Goal: Task Accomplishment & Management: Manage account settings

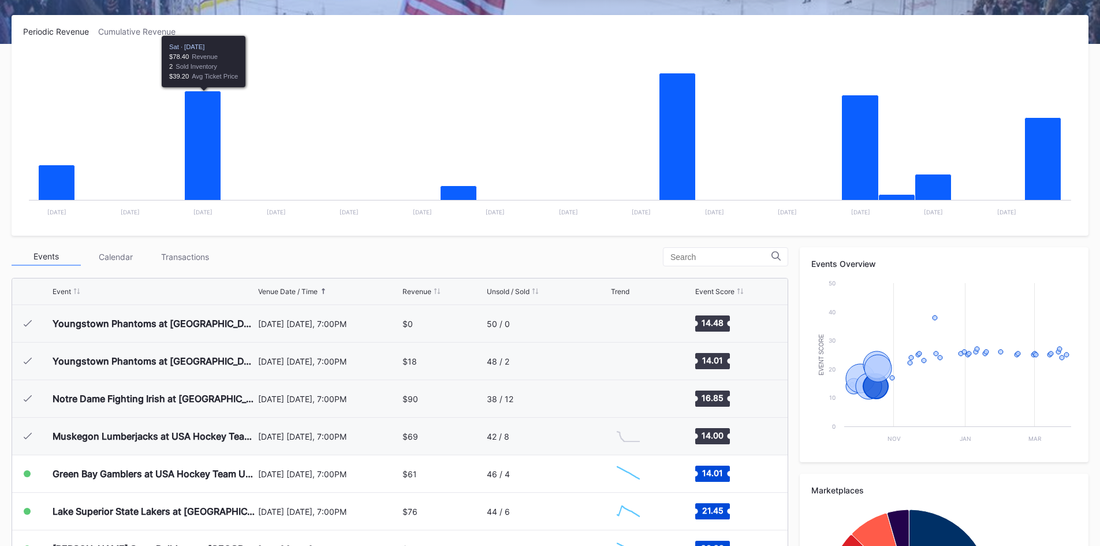
scroll to position [150, 0]
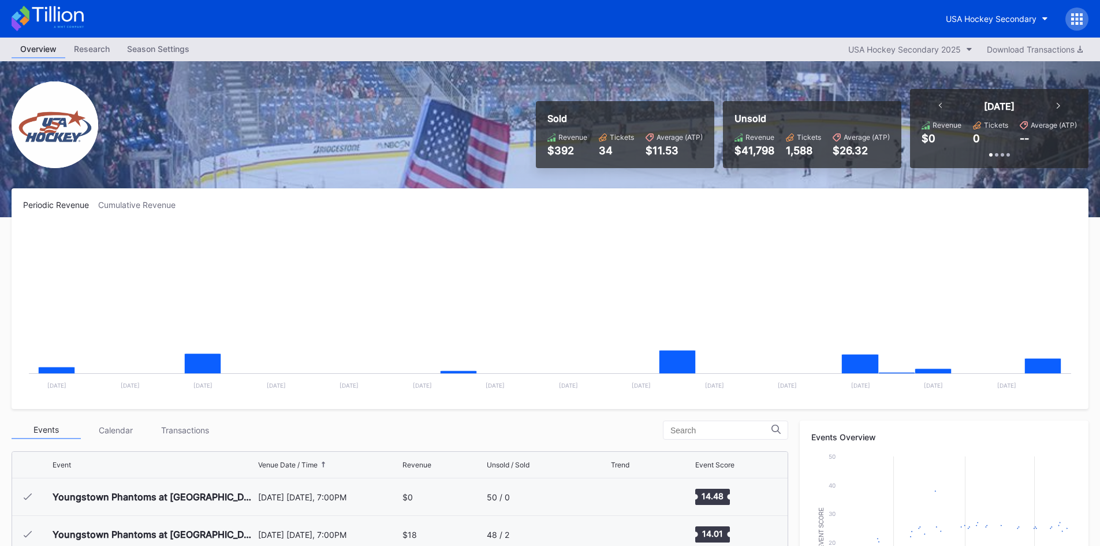
scroll to position [150, 0]
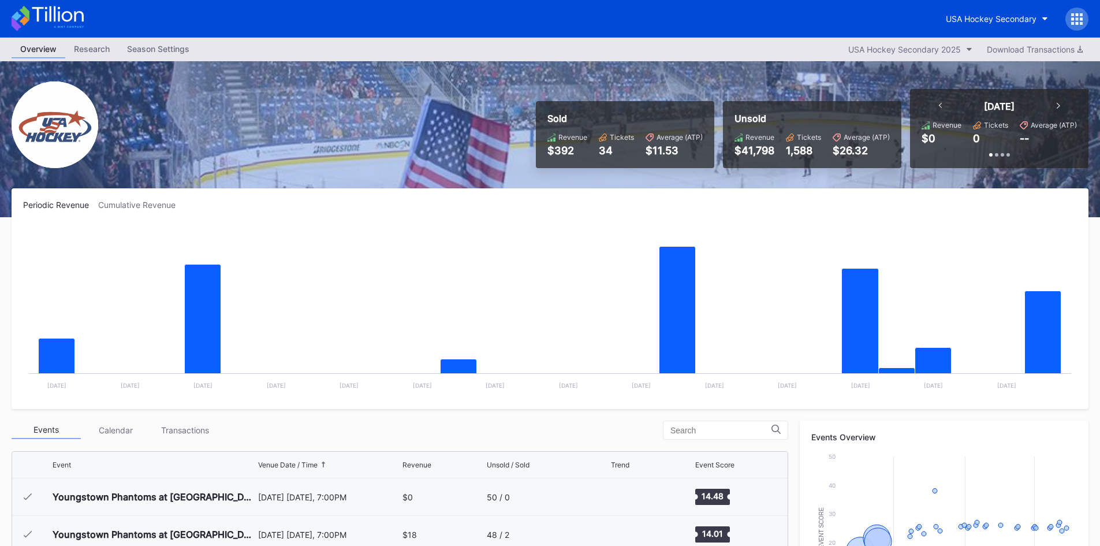
scroll to position [150, 0]
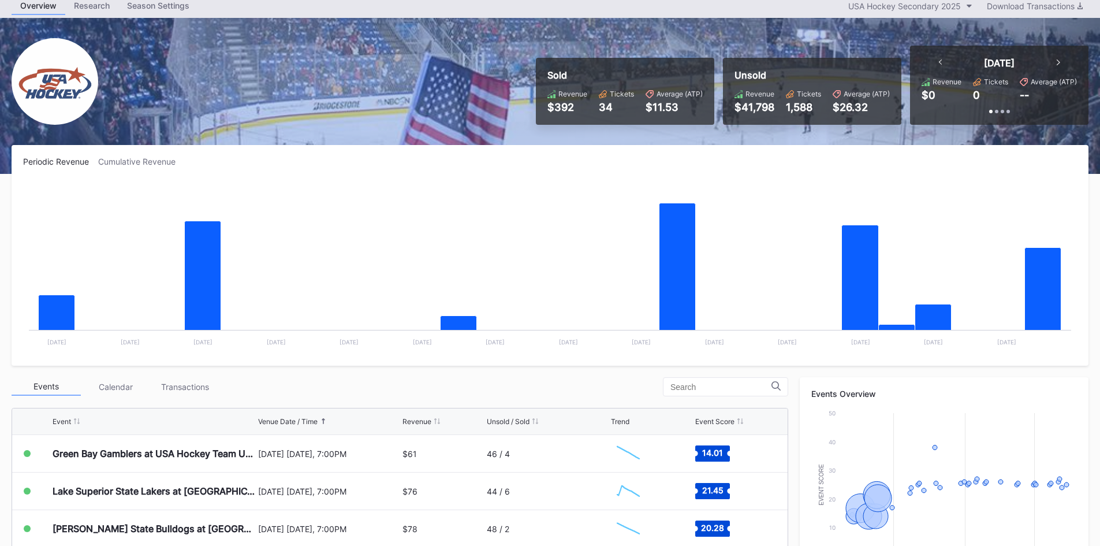
scroll to position [231, 0]
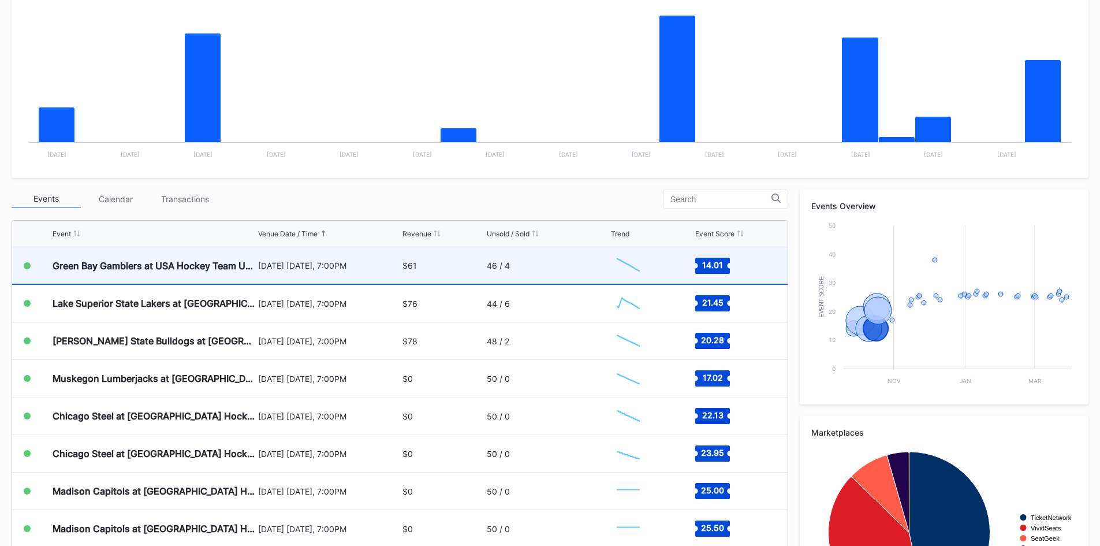
click at [335, 267] on div "[DATE] [DATE], 7:00PM" at bounding box center [329, 265] width 142 height 10
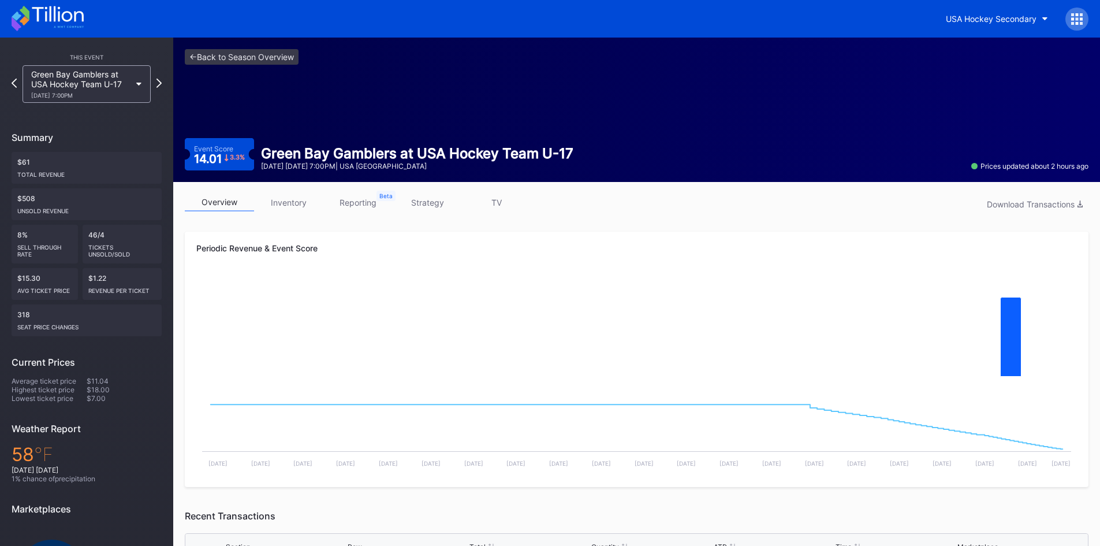
click at [281, 202] on link "inventory" at bounding box center [288, 202] width 69 height 18
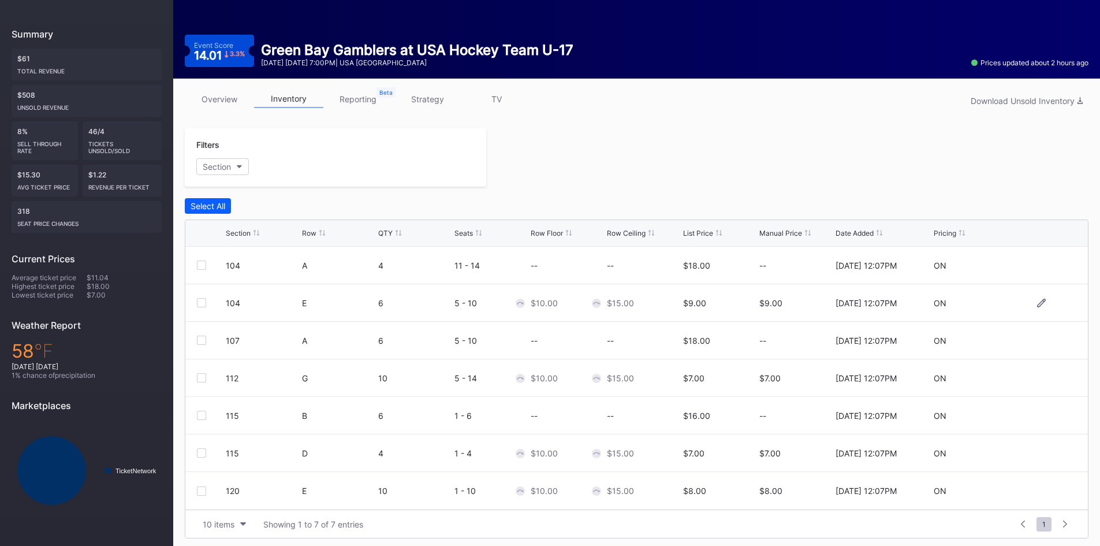
scroll to position [107, 0]
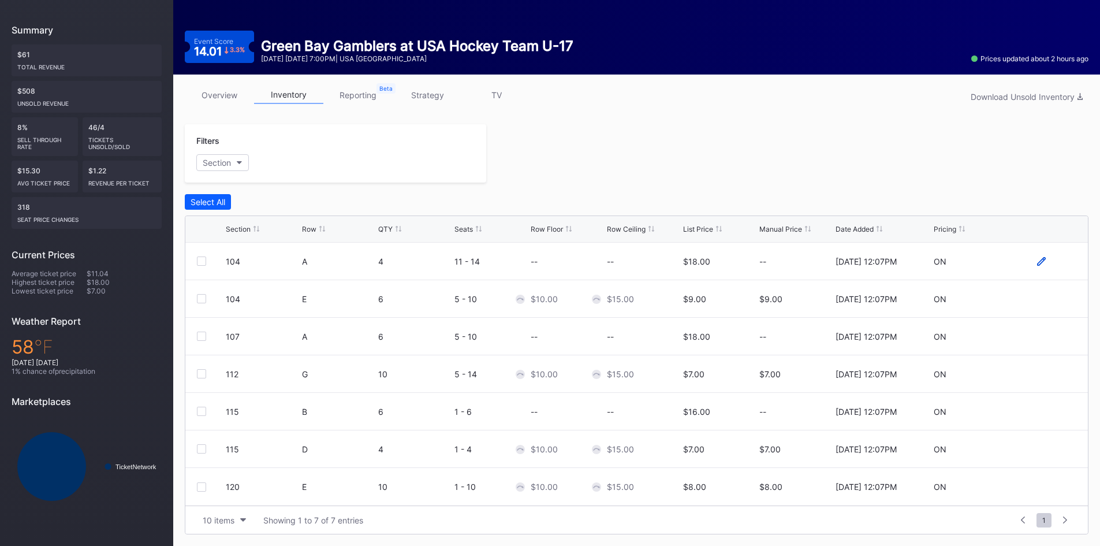
click at [1041, 259] on icon at bounding box center [1041, 261] width 9 height 9
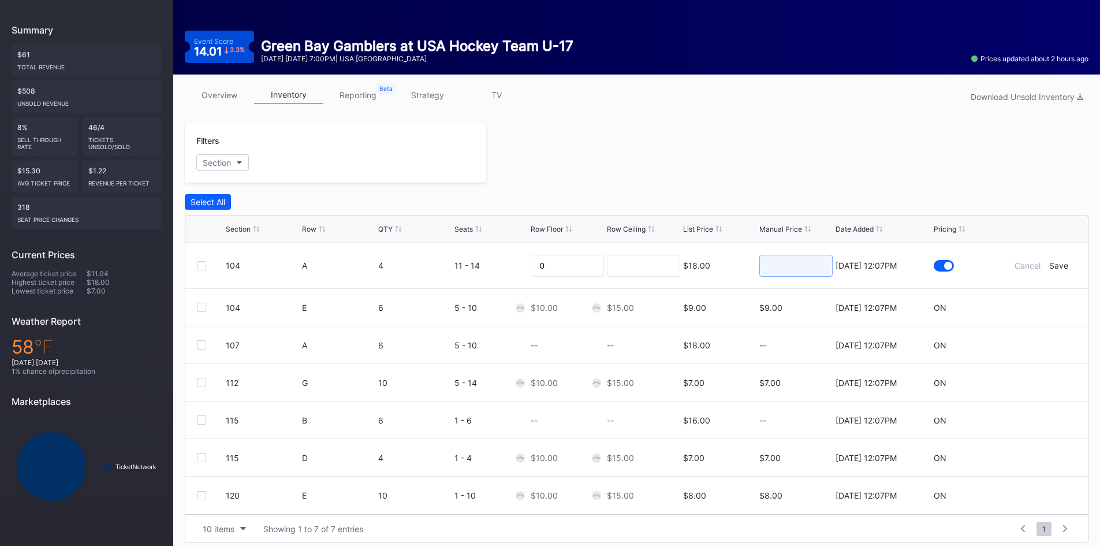
click at [801, 268] on input at bounding box center [795, 266] width 73 height 22
type input "9"
click at [1061, 267] on div "Save" at bounding box center [1058, 265] width 19 height 10
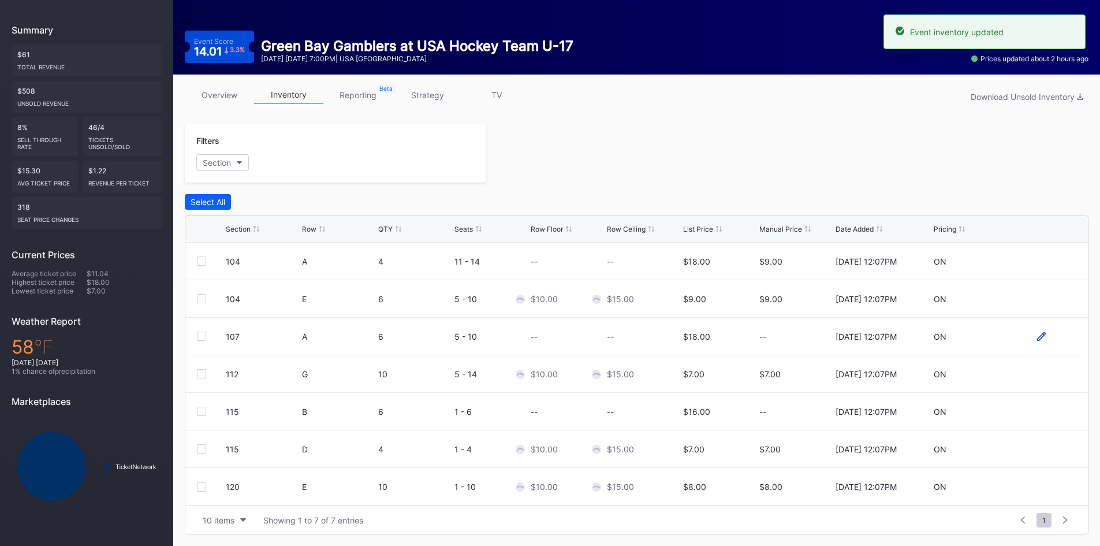
click at [1044, 335] on icon at bounding box center [1041, 336] width 9 height 9
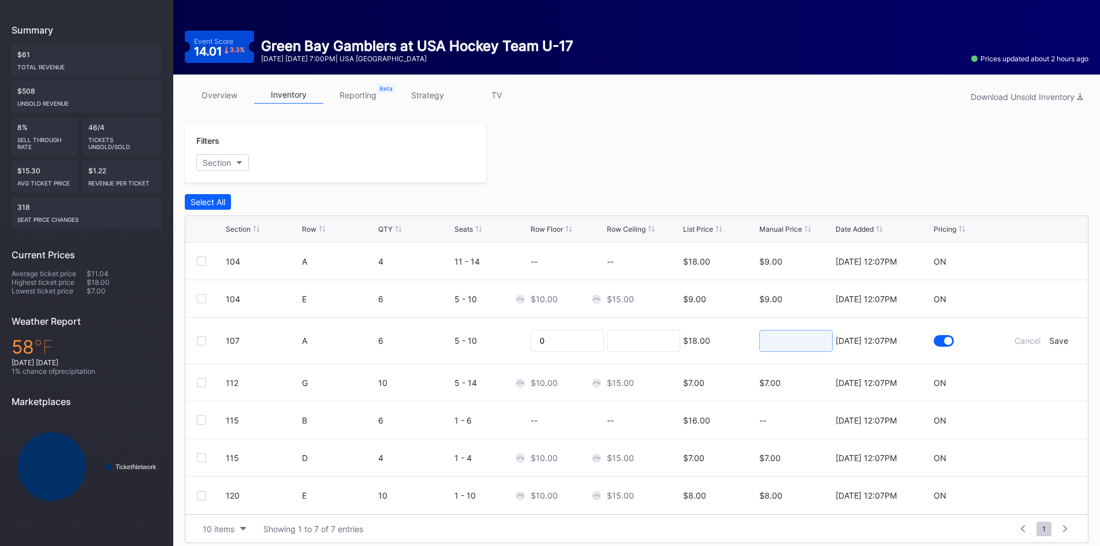
click at [790, 348] on input at bounding box center [795, 341] width 73 height 22
type input "9"
click at [1055, 344] on div "Save" at bounding box center [1058, 341] width 19 height 10
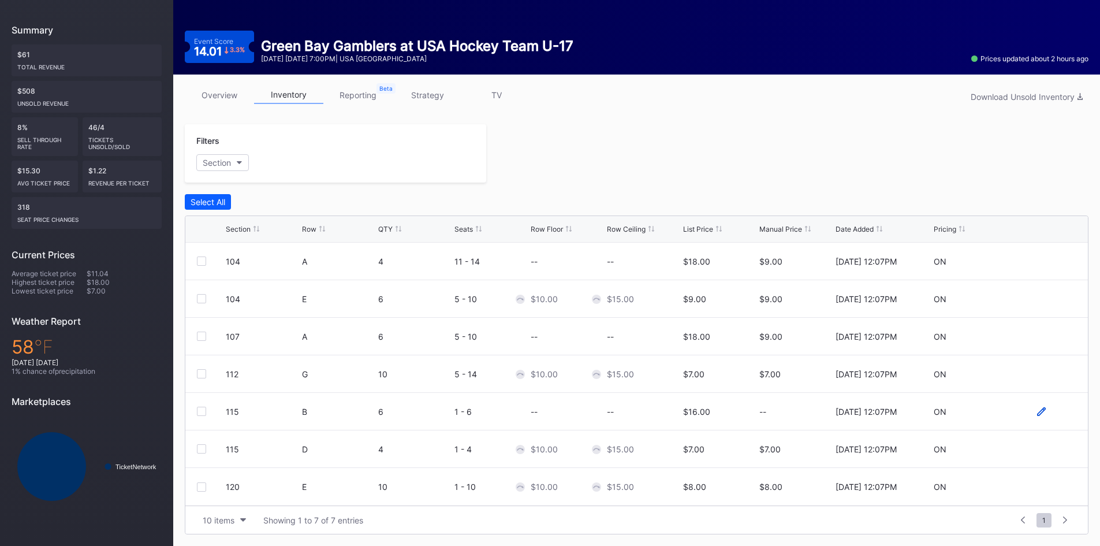
click at [1042, 412] on icon at bounding box center [1041, 411] width 9 height 9
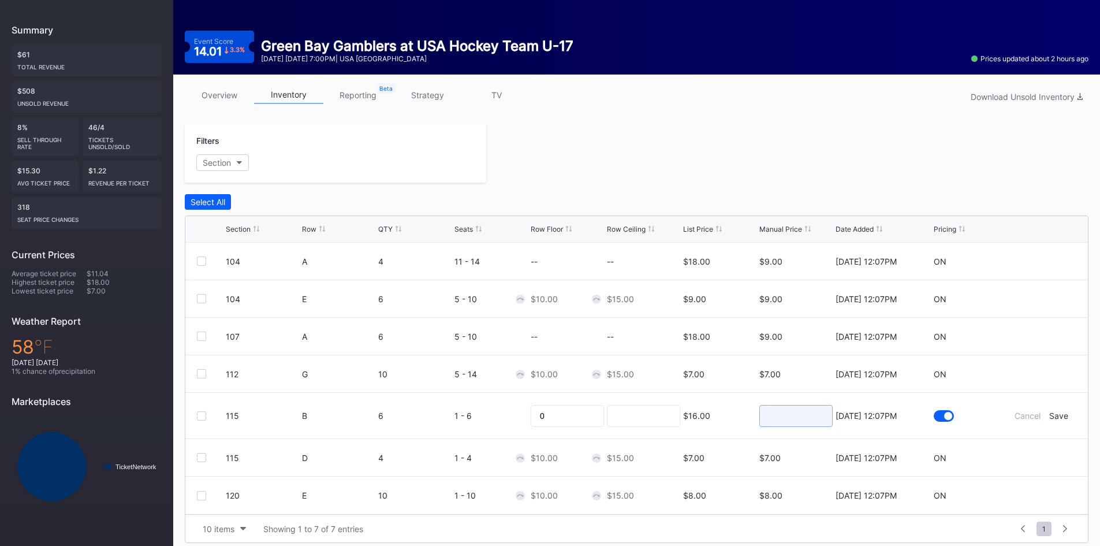
click at [798, 418] on input at bounding box center [795, 416] width 73 height 22
type input "7"
click at [1052, 411] on div "Save" at bounding box center [1058, 416] width 19 height 10
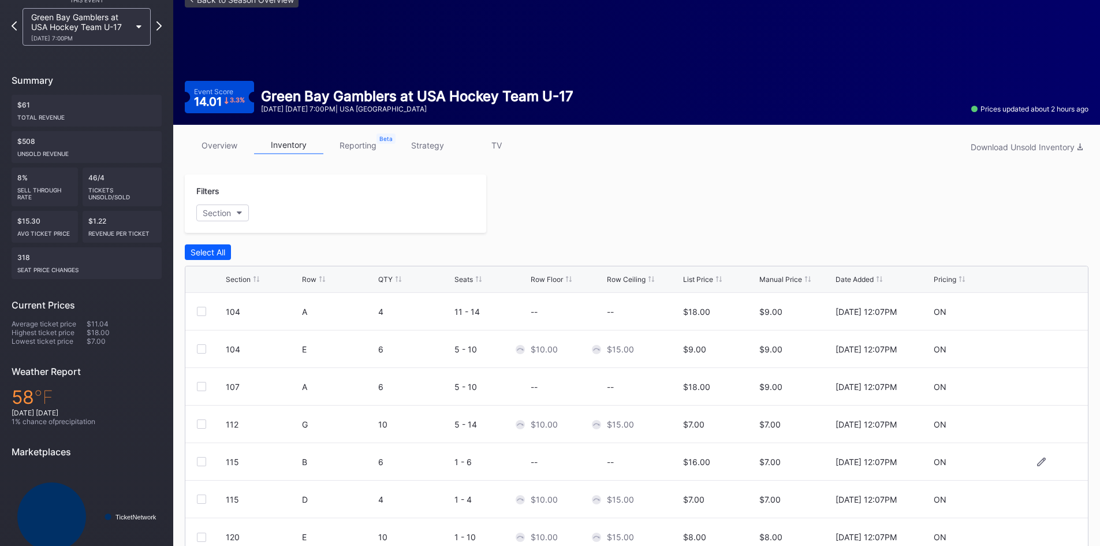
scroll to position [0, 0]
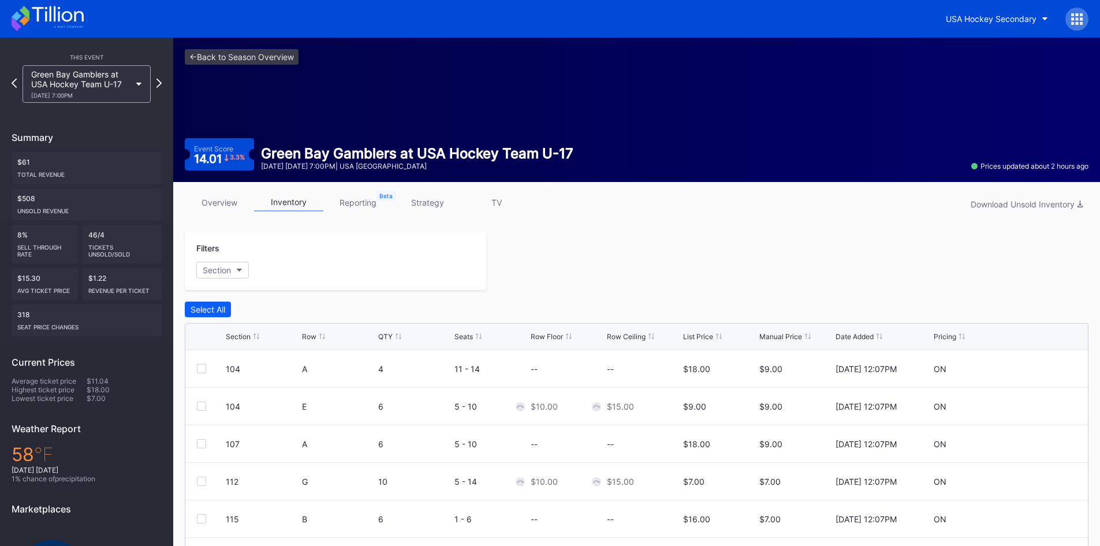
click at [349, 203] on link "reporting" at bounding box center [357, 202] width 69 height 18
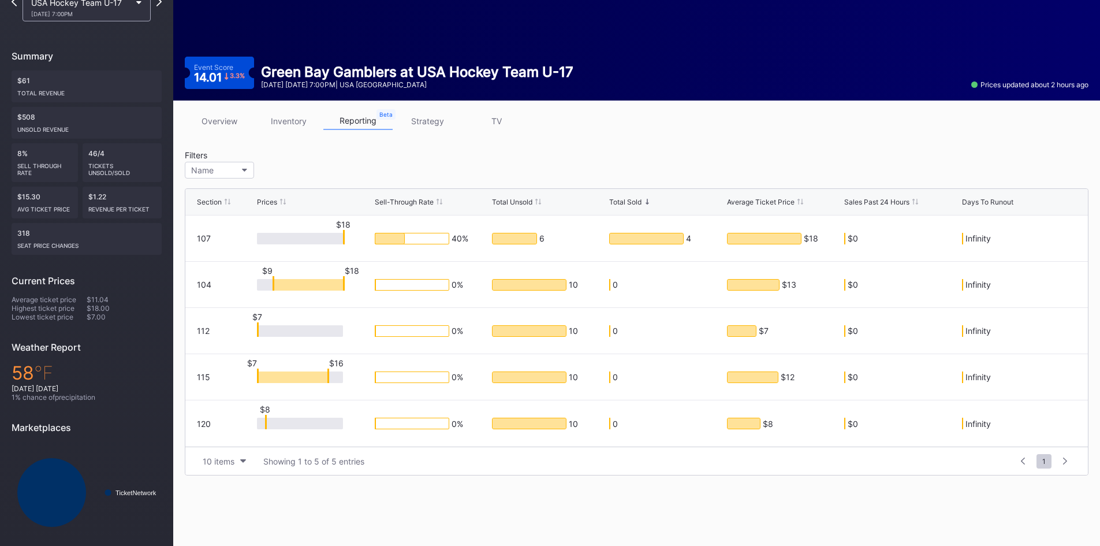
scroll to position [90, 0]
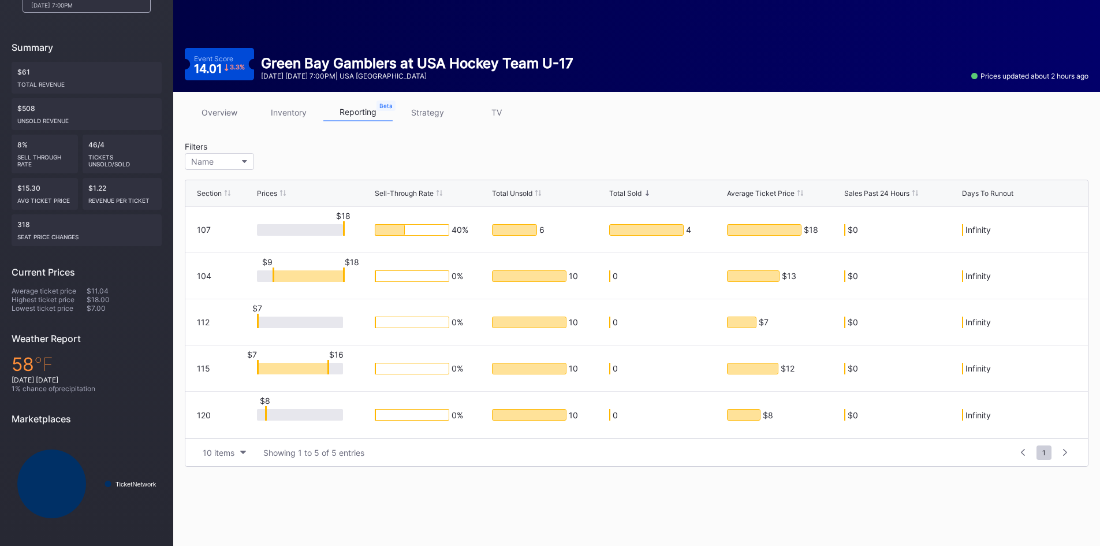
click at [444, 117] on link "strategy" at bounding box center [427, 112] width 69 height 18
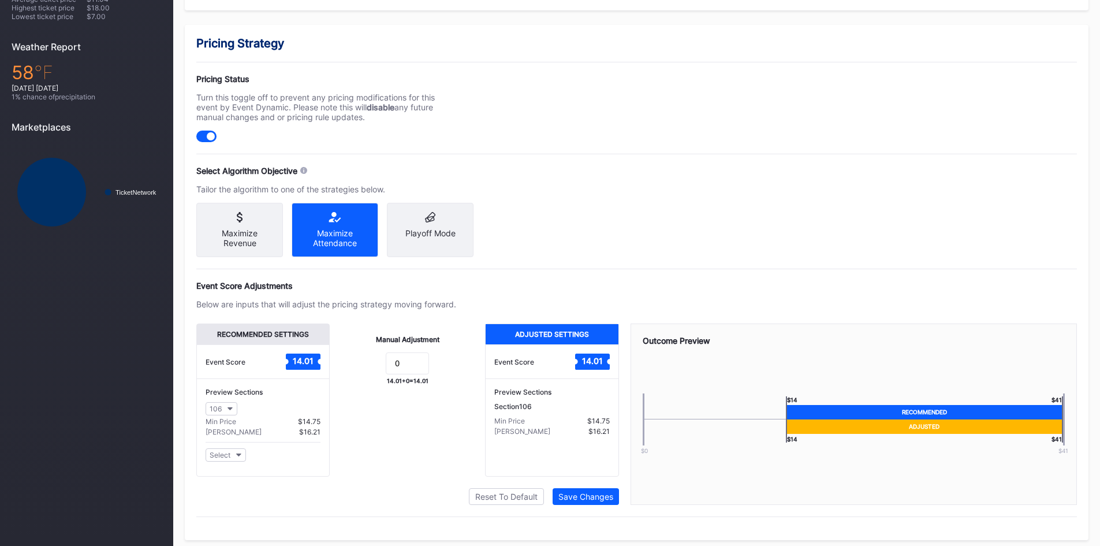
scroll to position [397, 0]
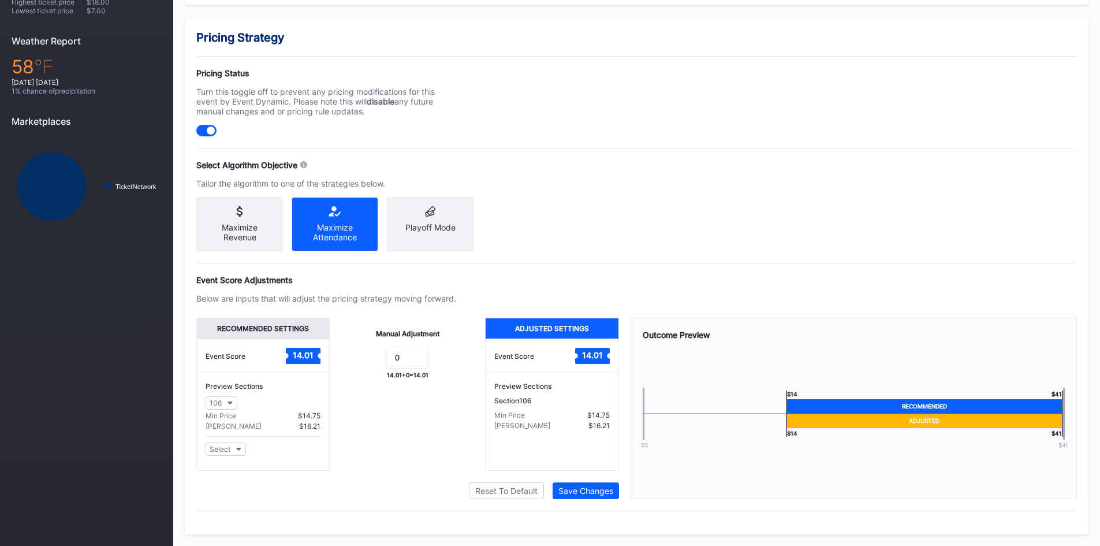
click at [524, 399] on div "Section 106" at bounding box center [551, 400] width 115 height 9
click at [523, 418] on div "Min Price" at bounding box center [509, 415] width 31 height 9
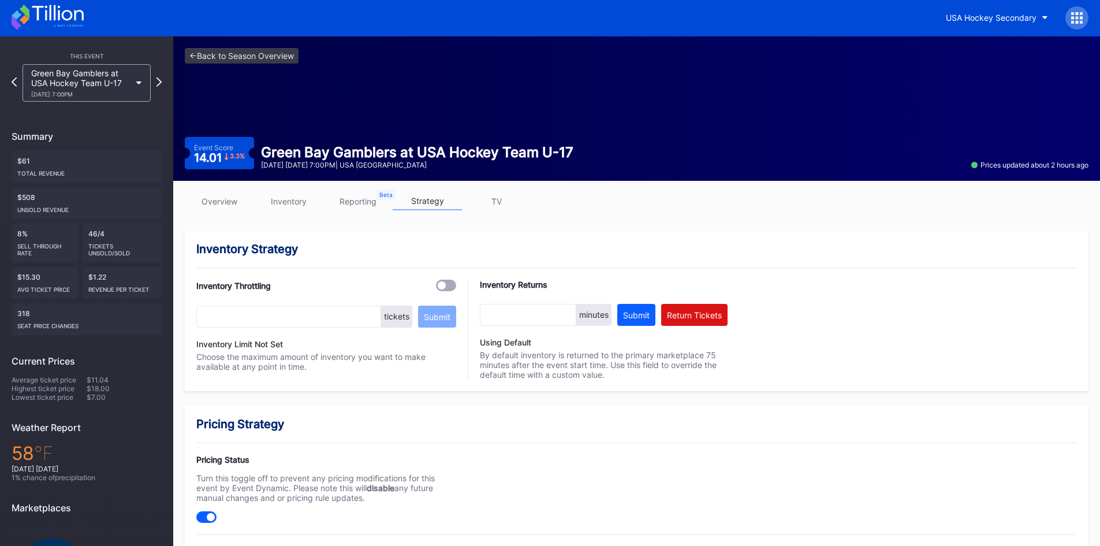
scroll to position [0, 0]
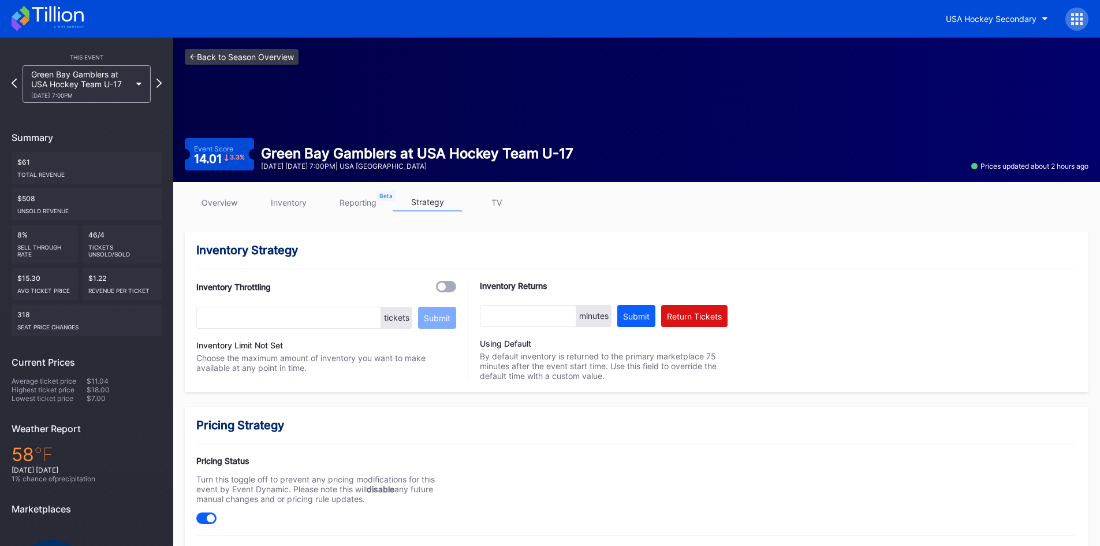
click at [237, 57] on link "<- Back to Season Overview" at bounding box center [242, 57] width 114 height 16
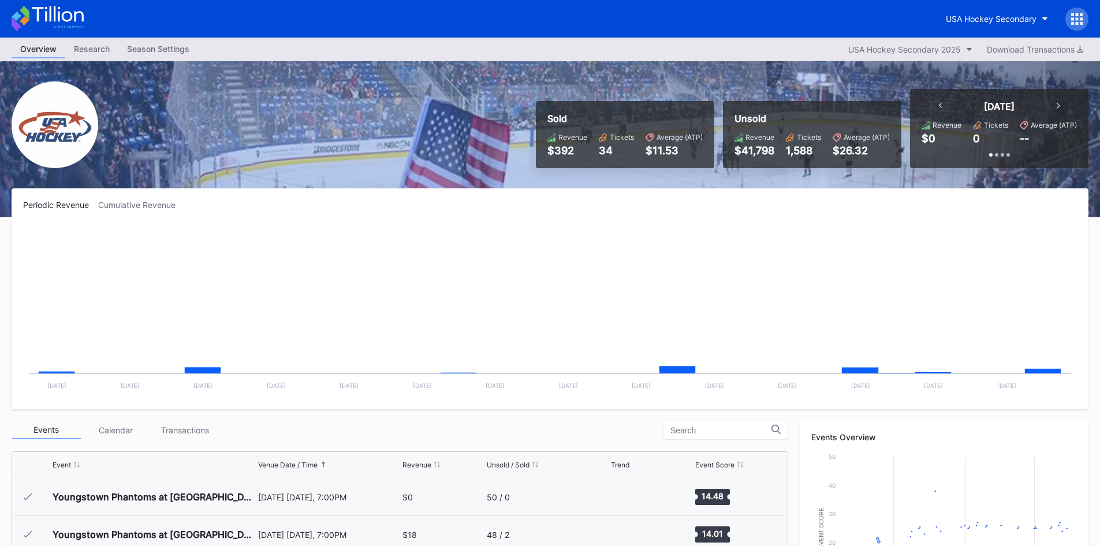
scroll to position [150, 0]
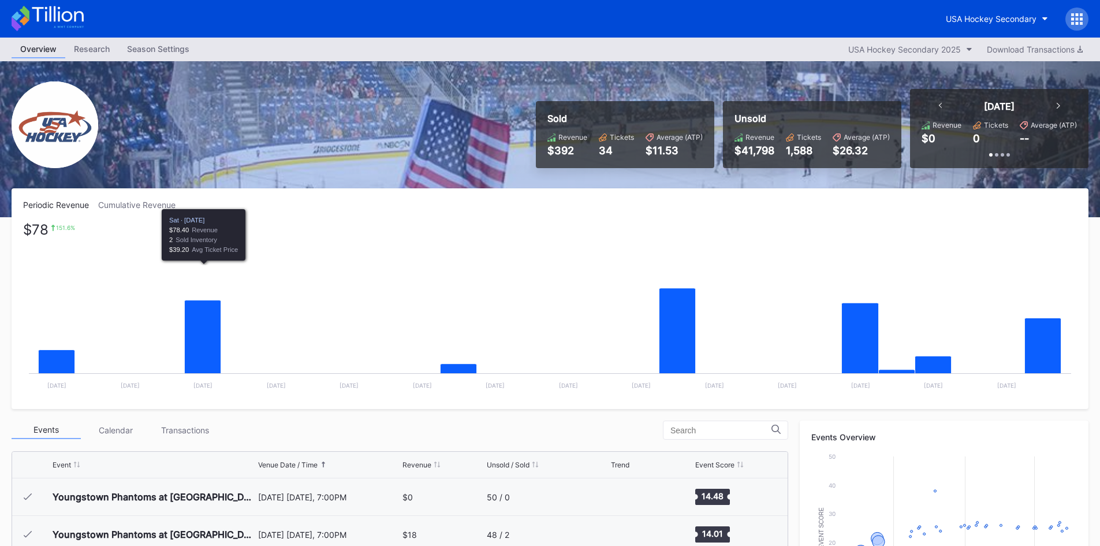
scroll to position [173, 0]
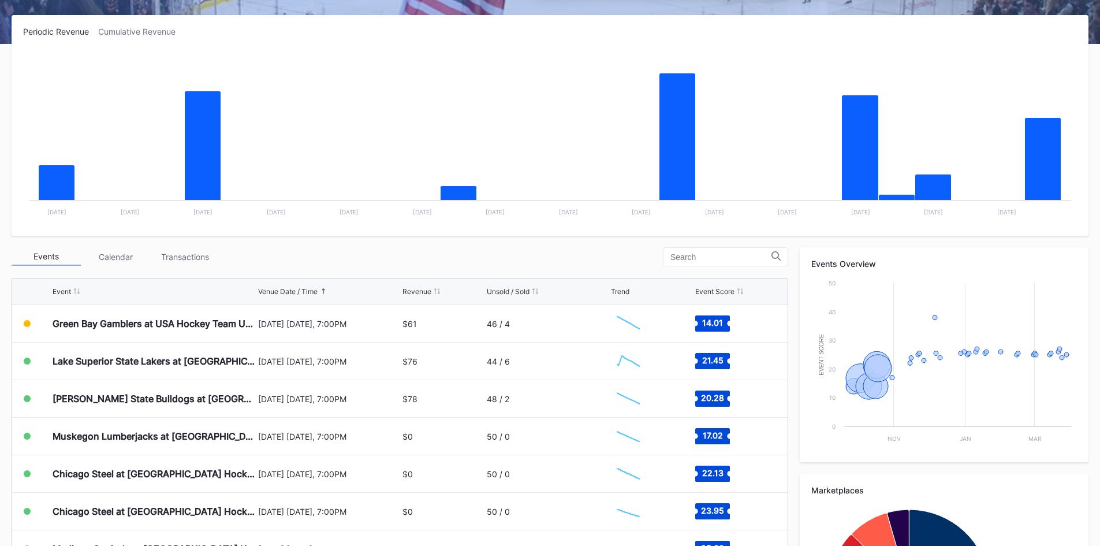
click at [462, 254] on div "Events Calendar Transactions" at bounding box center [400, 256] width 777 height 19
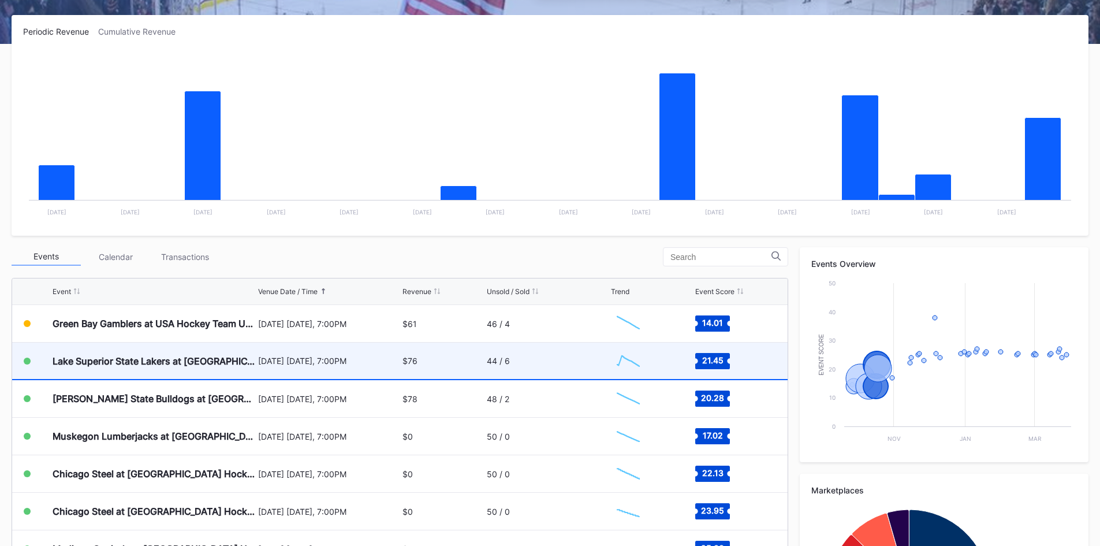
click at [403, 360] on div "$76" at bounding box center [410, 361] width 15 height 10
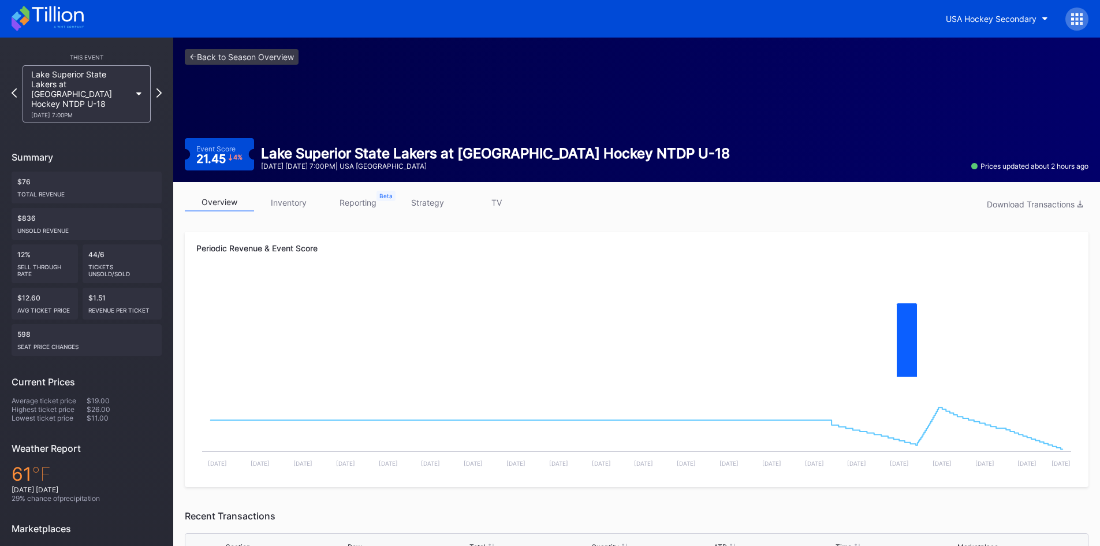
click at [420, 202] on link "strategy" at bounding box center [427, 202] width 69 height 18
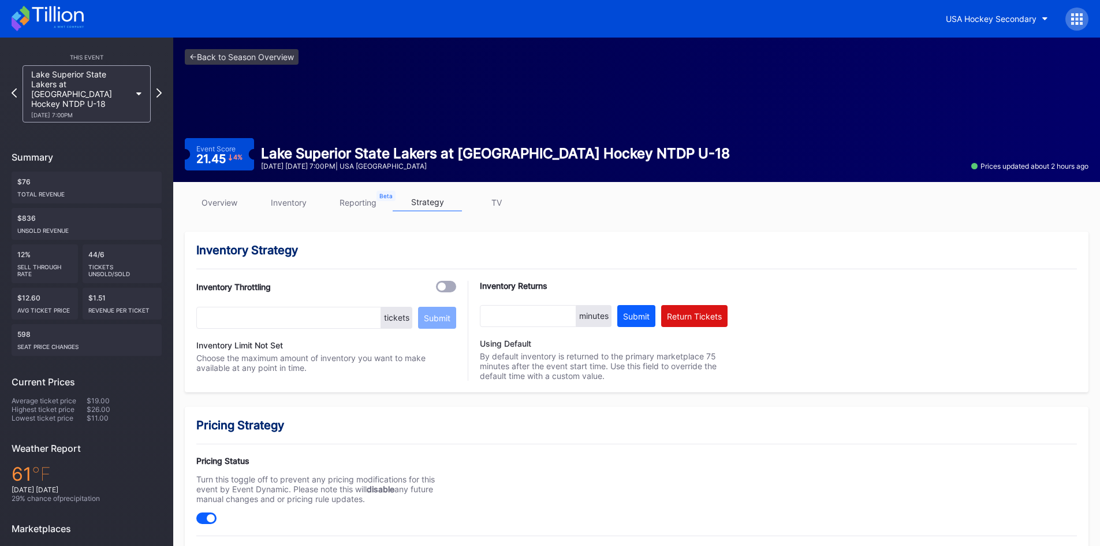
click at [295, 203] on link "inventory" at bounding box center [288, 202] width 69 height 18
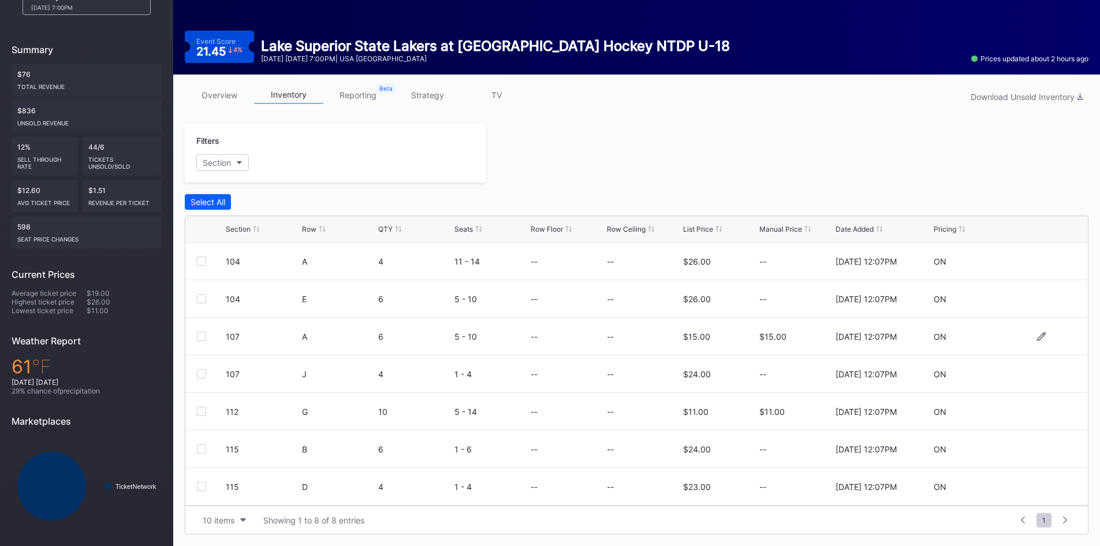
scroll to position [38, 0]
click at [1037, 489] on icon at bounding box center [1041, 486] width 9 height 9
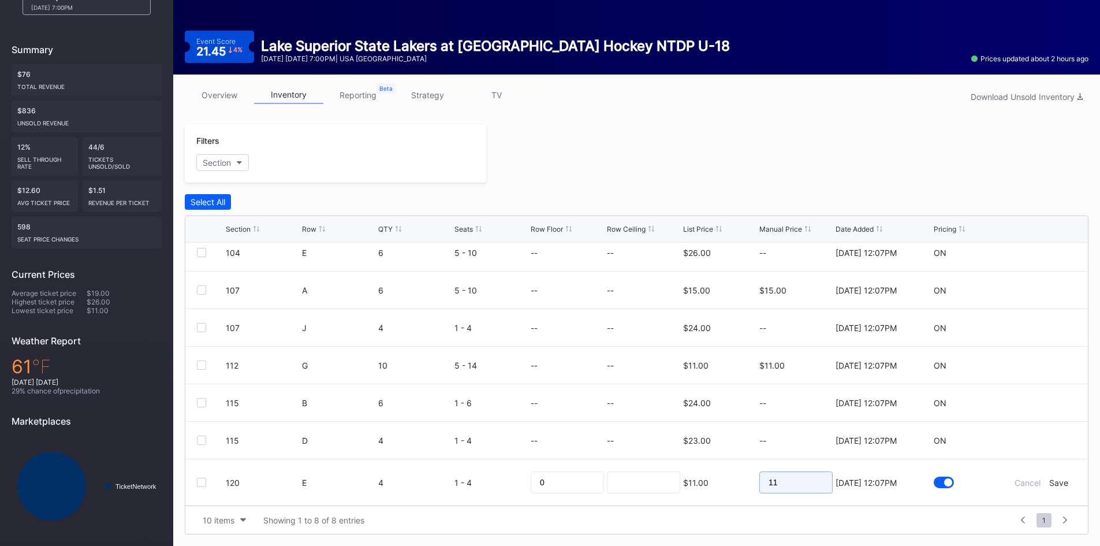
drag, startPoint x: 784, startPoint y: 498, endPoint x: 698, endPoint y: 510, distance: 86.8
click at [698, 510] on div "Section Row QTY Seats Row Floor Row Ceiling List Price Manual Price Date Added …" at bounding box center [637, 374] width 904 height 319
type input "9"
click at [1053, 483] on div "Save" at bounding box center [1058, 483] width 19 height 10
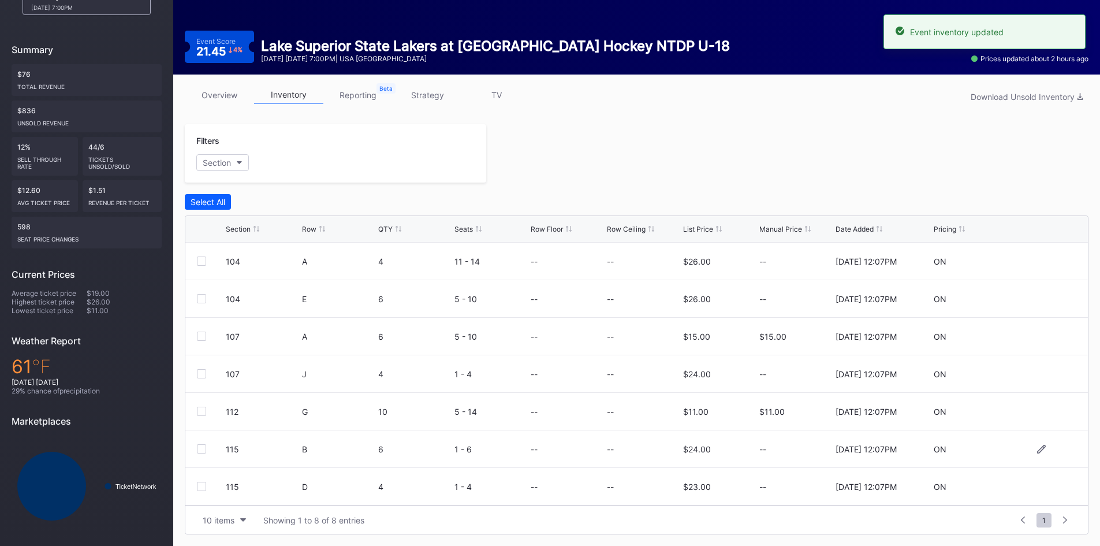
scroll to position [38, 0]
click at [1037, 375] on icon at bounding box center [1041, 373] width 9 height 9
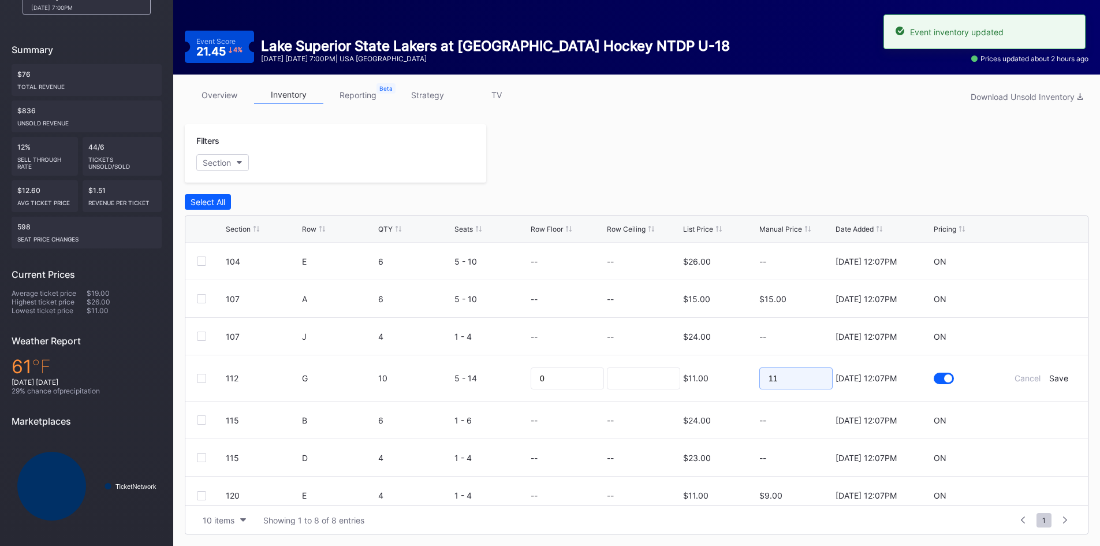
drag, startPoint x: 723, startPoint y: 383, endPoint x: 774, endPoint y: 387, distance: 51.5
click at [708, 385] on form "112 G 10 5 - 14 0 $11.00 11 9/5/2025 12:07PM Cancel Save" at bounding box center [651, 378] width 851 height 46
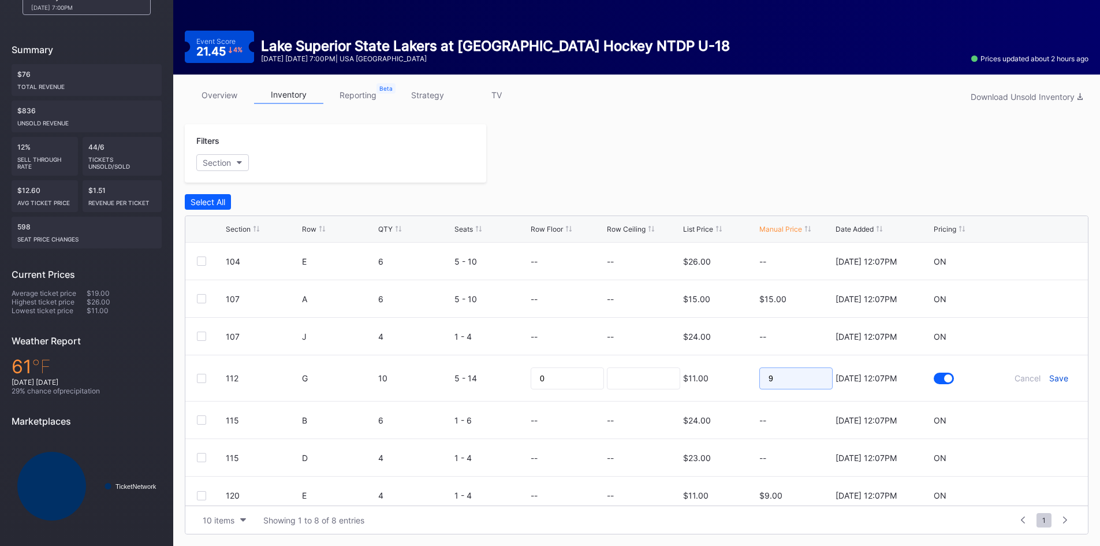
type input "9"
click at [1050, 379] on div "Save" at bounding box center [1058, 378] width 19 height 10
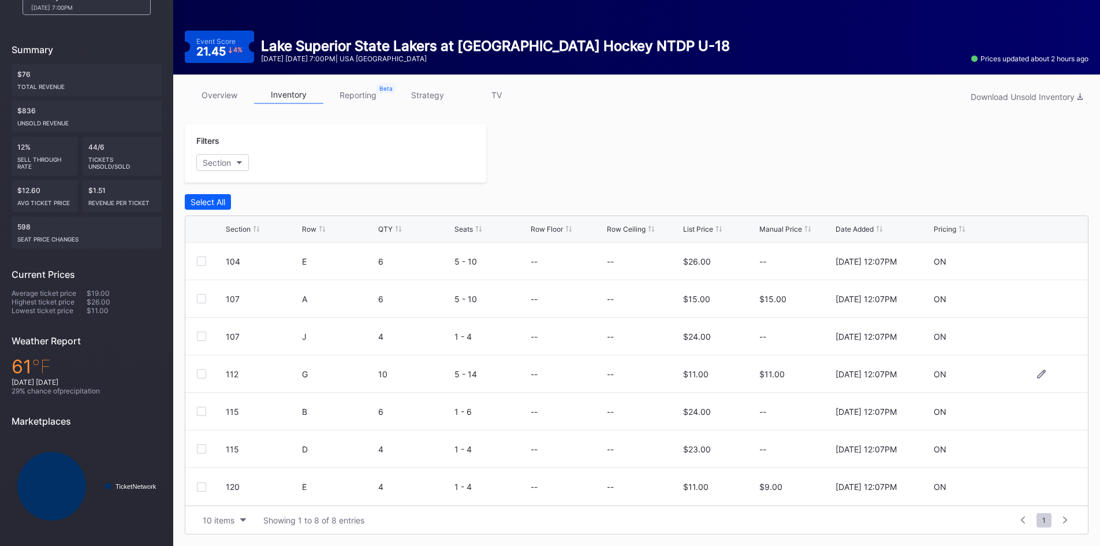
scroll to position [0, 0]
click at [1037, 334] on icon at bounding box center [1041, 336] width 9 height 9
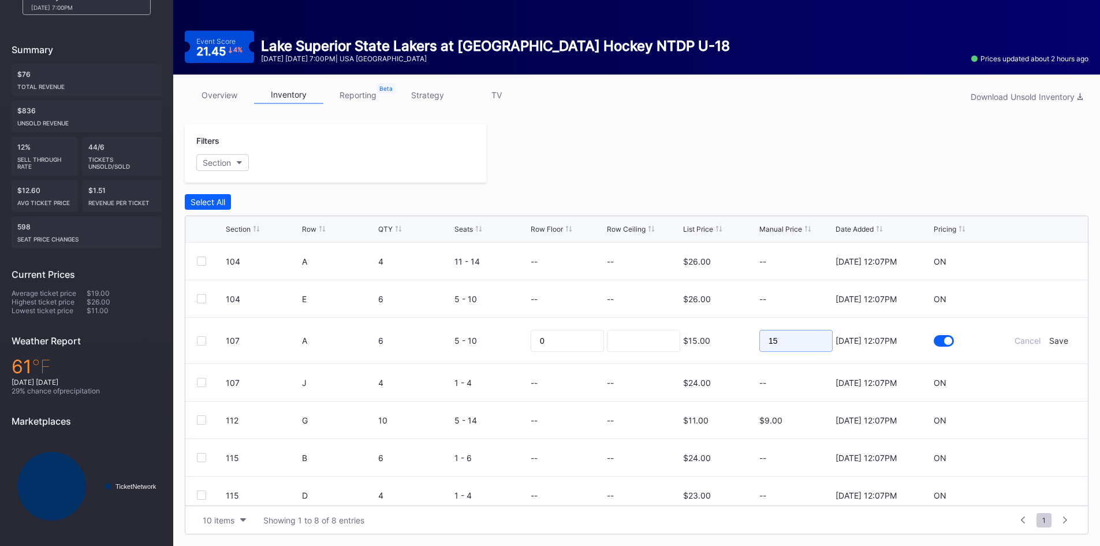
drag, startPoint x: 803, startPoint y: 340, endPoint x: 670, endPoint y: 349, distance: 133.2
click at [670, 349] on form "107 A 6 5 - 10 0 $15.00 15 9/5/2025 12:07PM Cancel Save" at bounding box center [651, 341] width 851 height 46
type input "9"
click at [1049, 340] on div "Save" at bounding box center [1058, 341] width 19 height 10
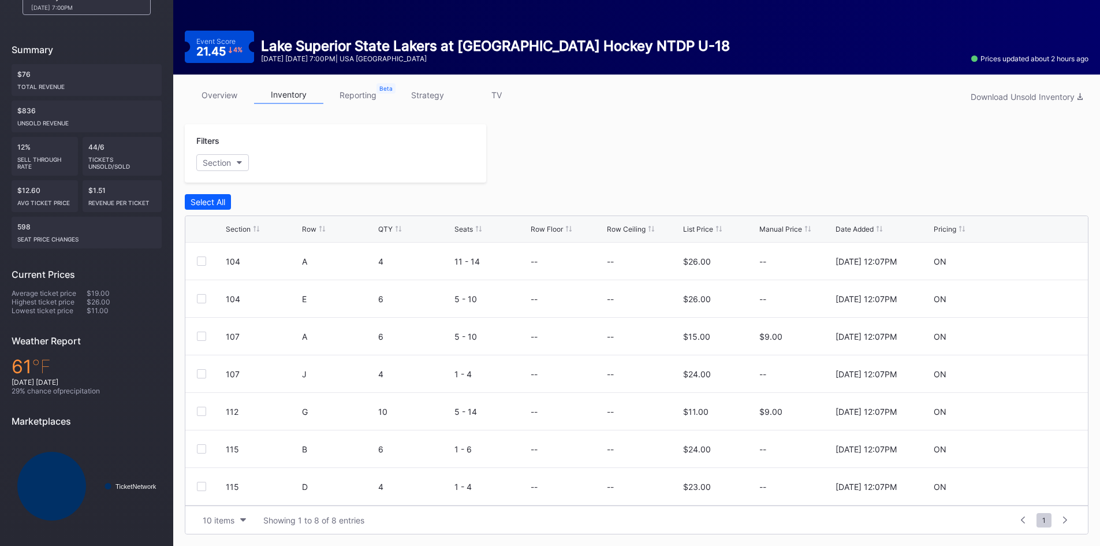
click at [878, 137] on div at bounding box center [787, 153] width 602 height 58
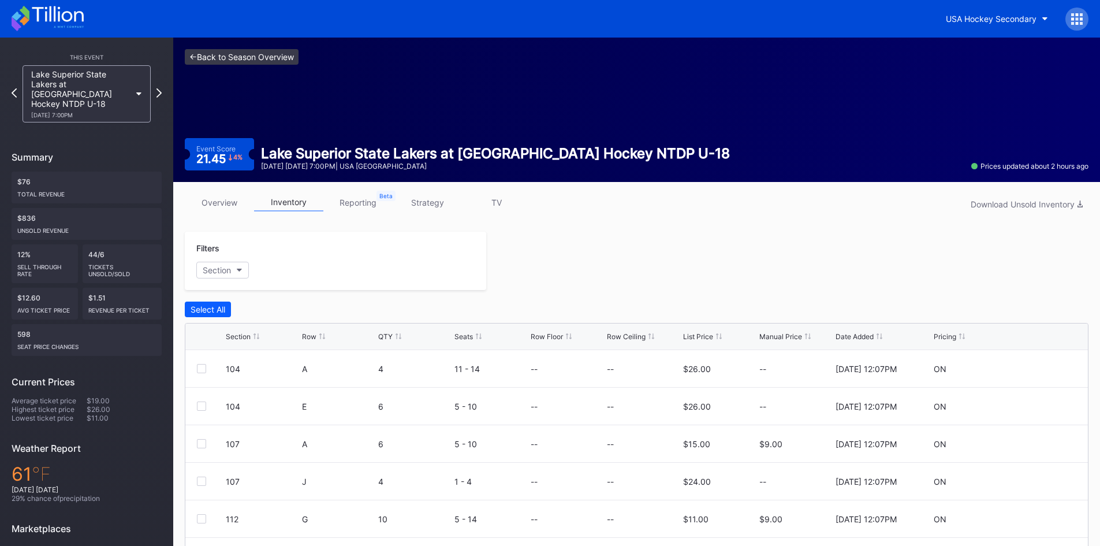
click at [260, 57] on link "<- Back to Season Overview" at bounding box center [242, 57] width 114 height 16
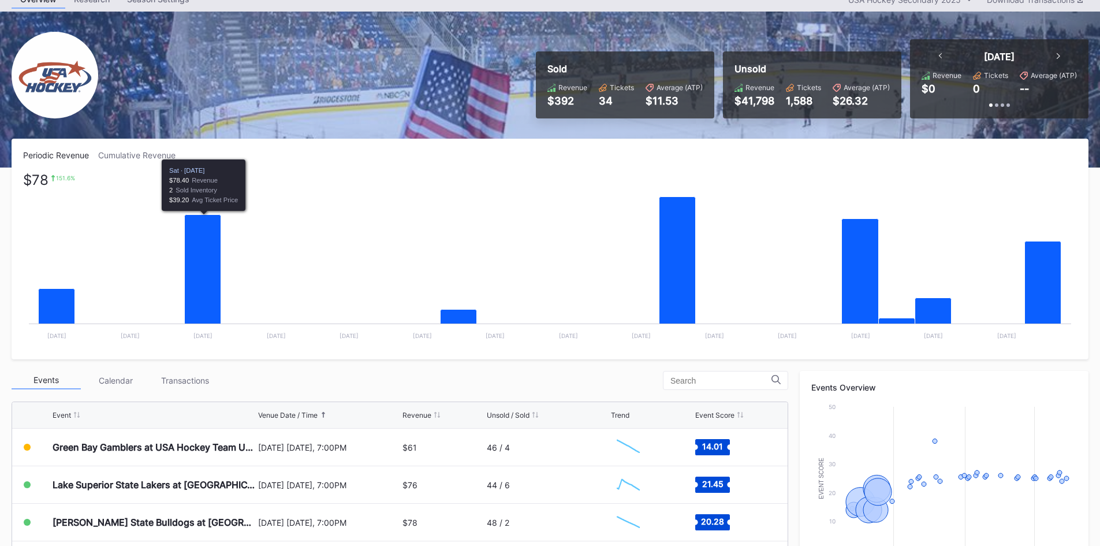
scroll to position [115, 0]
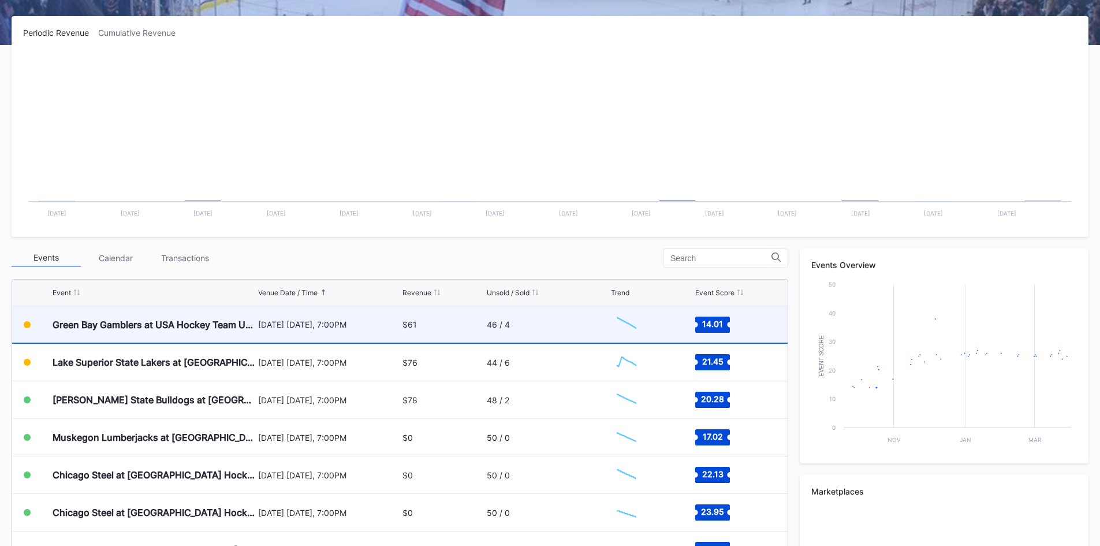
scroll to position [173, 0]
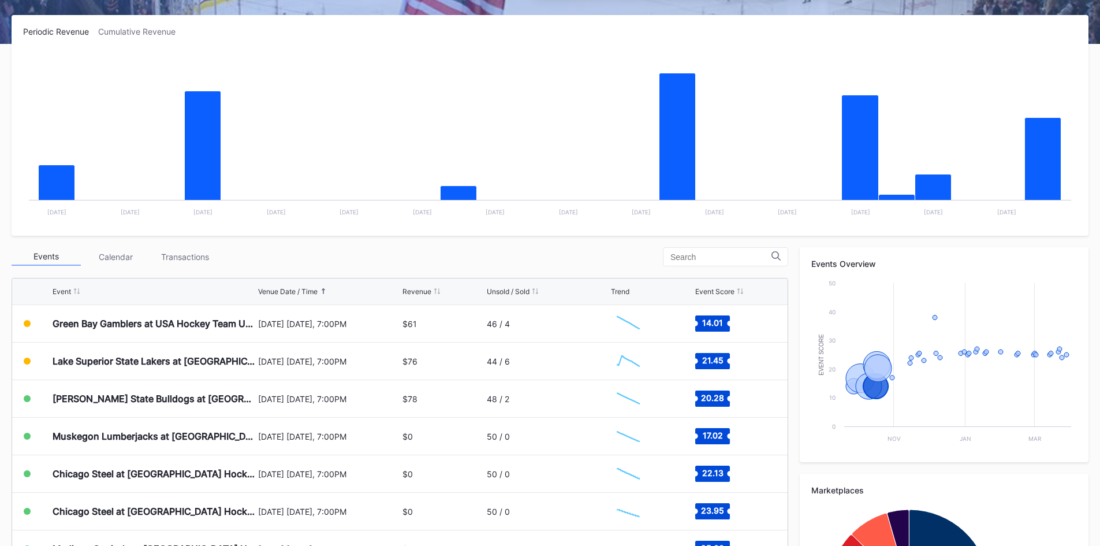
click at [445, 256] on div "Events Calendar Transactions" at bounding box center [400, 256] width 777 height 19
click at [437, 252] on div "Events Calendar Transactions" at bounding box center [400, 256] width 777 height 19
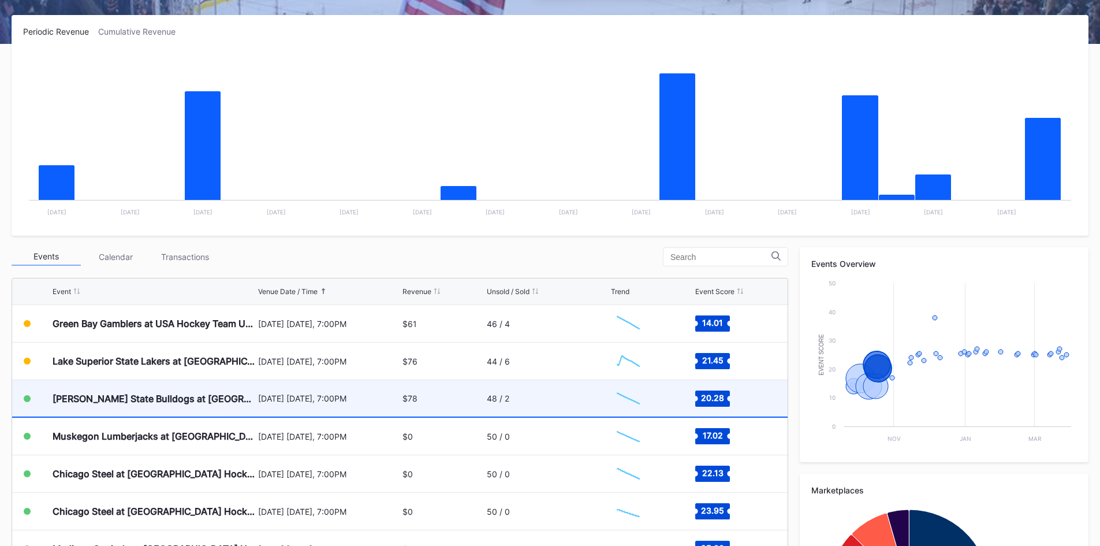
click at [419, 403] on div "$78" at bounding box center [443, 398] width 81 height 36
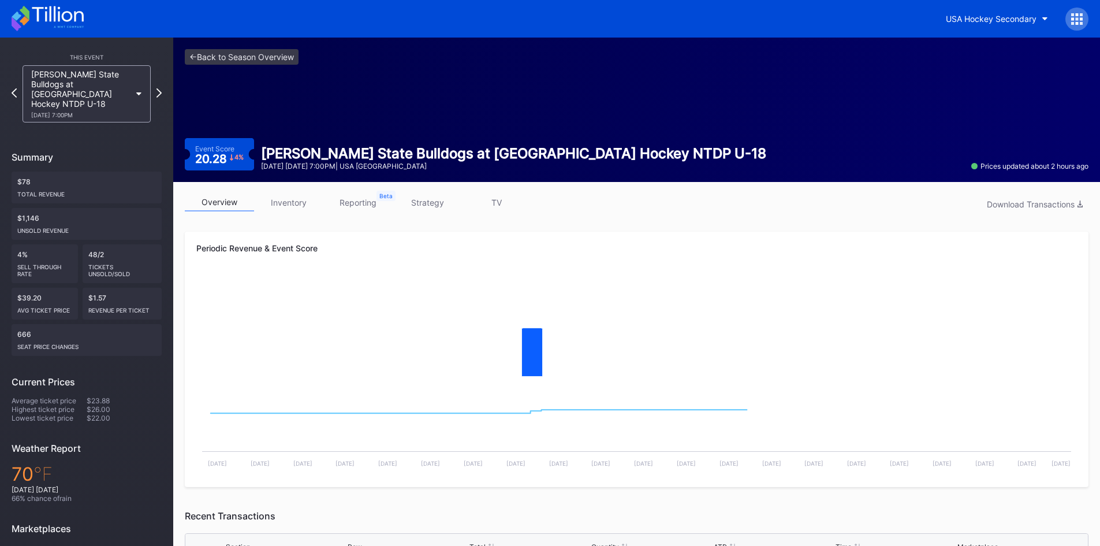
click at [298, 204] on link "inventory" at bounding box center [288, 202] width 69 height 18
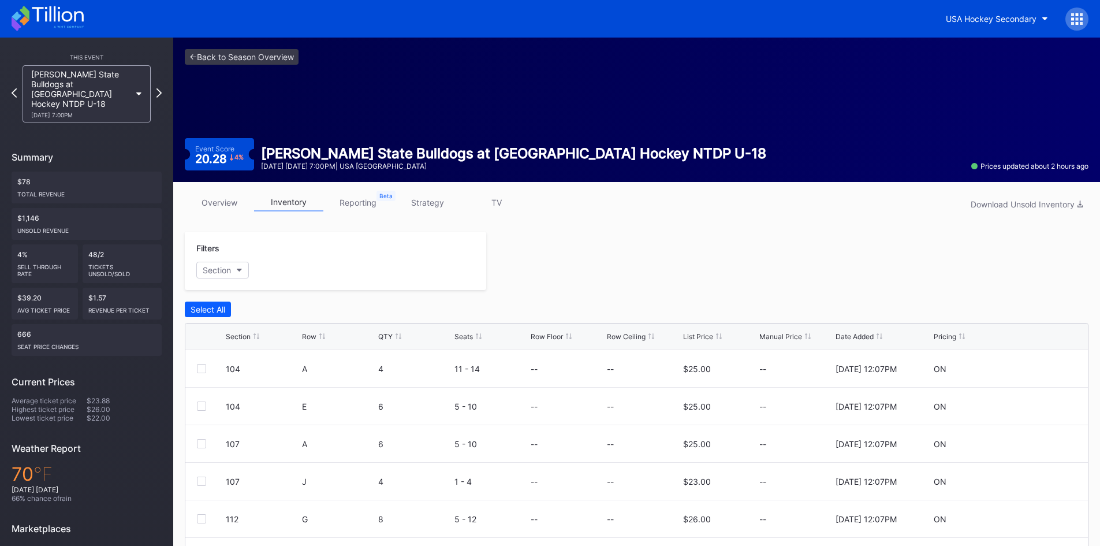
scroll to position [107, 0]
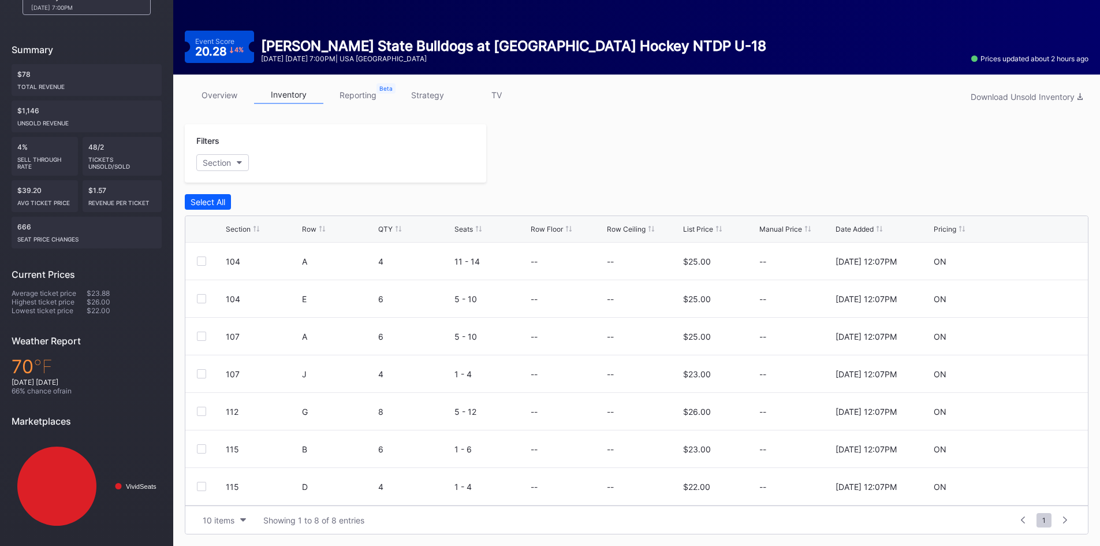
click at [352, 104] on div "overview inventory reporting strategy TV Download Unsold Inventory" at bounding box center [637, 98] width 904 height 24
click at [352, 99] on link "reporting" at bounding box center [357, 95] width 69 height 18
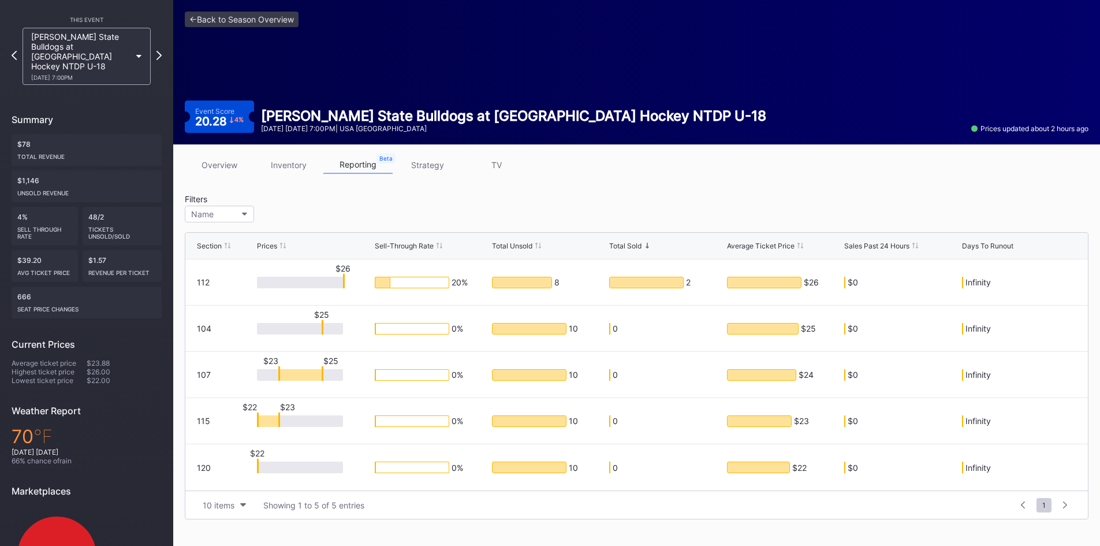
scroll to position [90, 0]
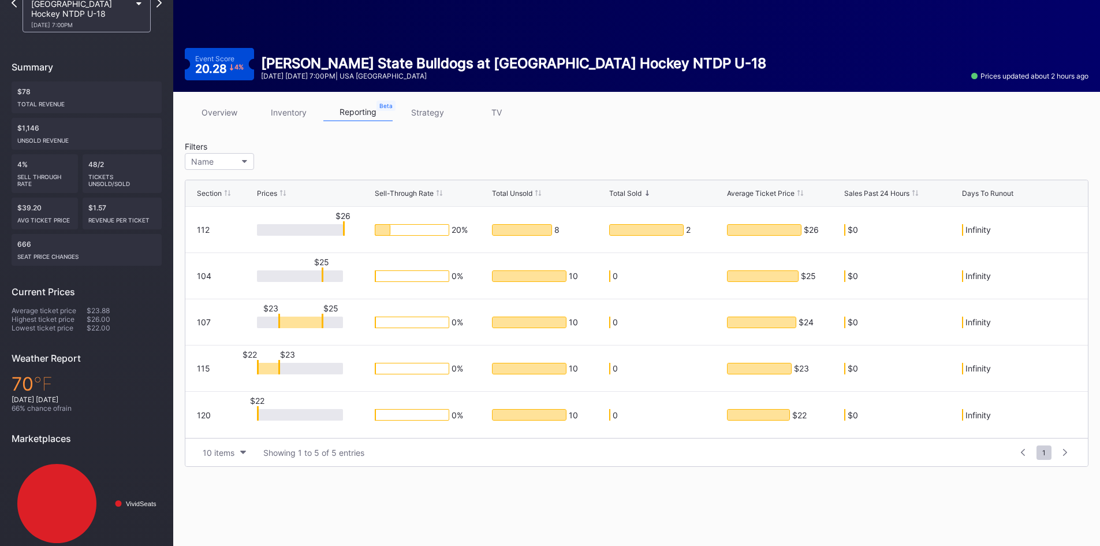
click at [431, 114] on link "strategy" at bounding box center [427, 112] width 69 height 18
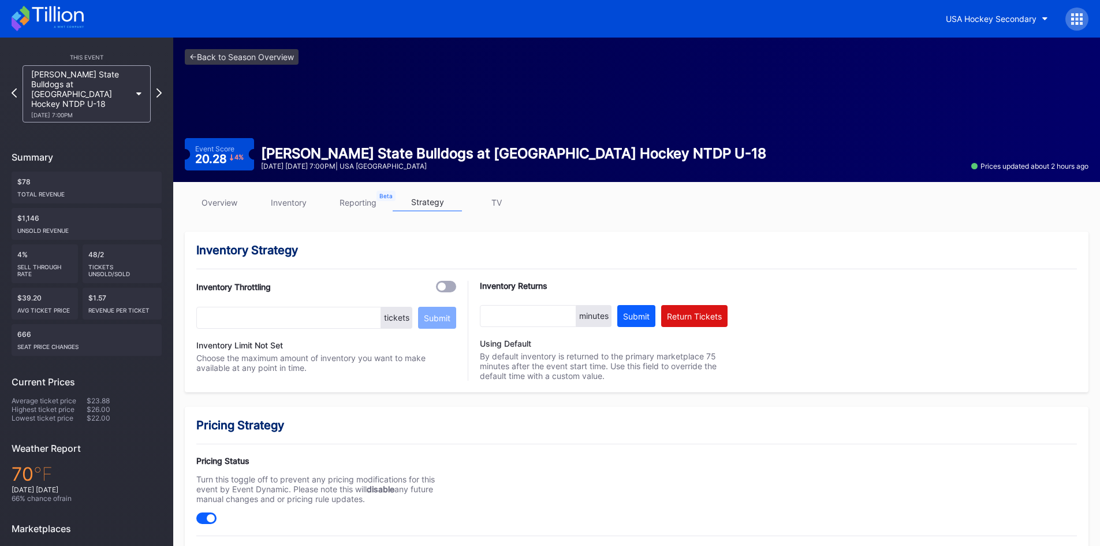
click at [299, 202] on link "inventory" at bounding box center [288, 202] width 69 height 18
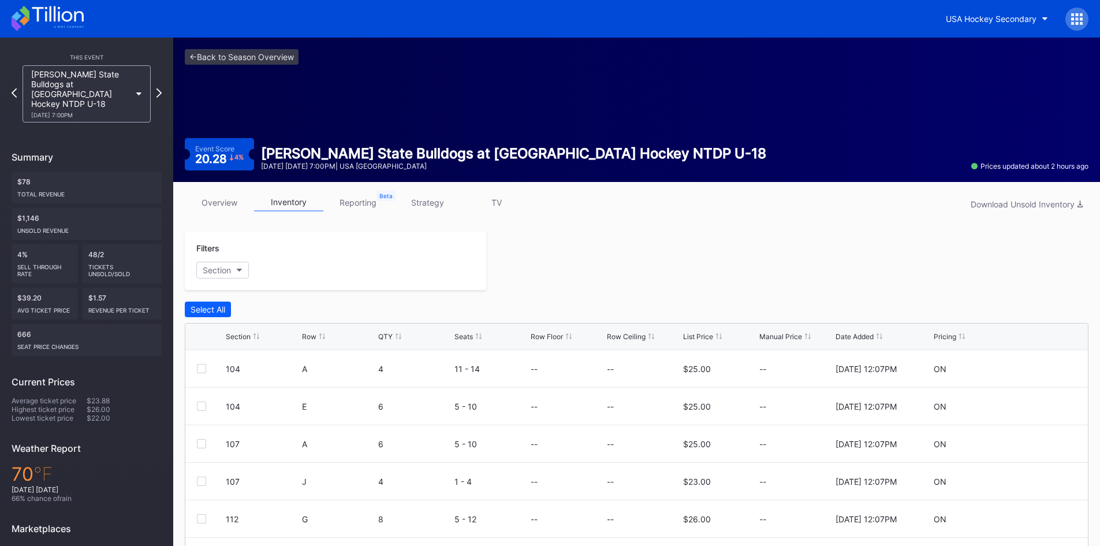
click at [236, 196] on link "overview" at bounding box center [219, 202] width 69 height 18
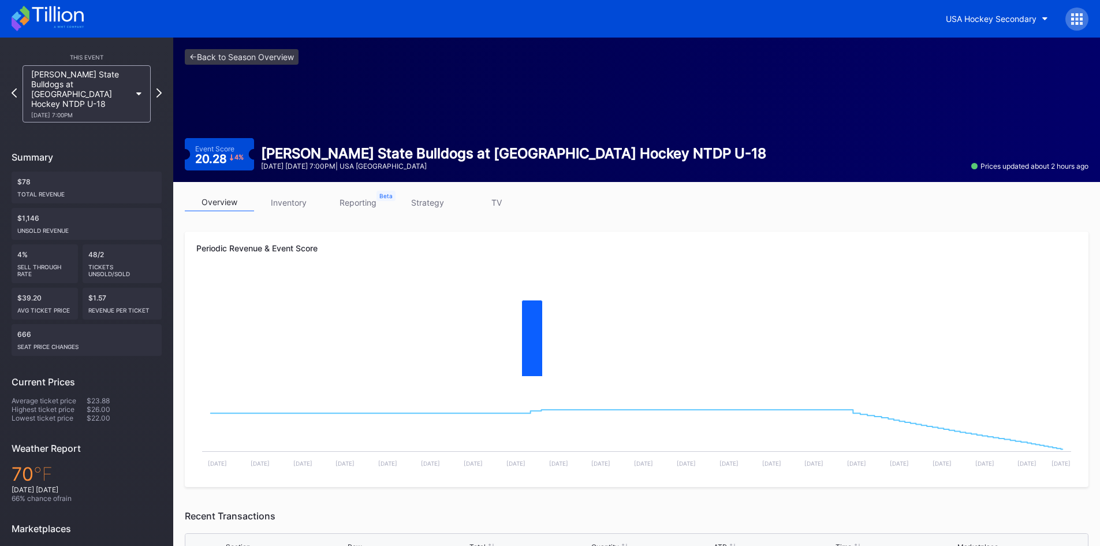
click at [278, 203] on link "inventory" at bounding box center [288, 202] width 69 height 18
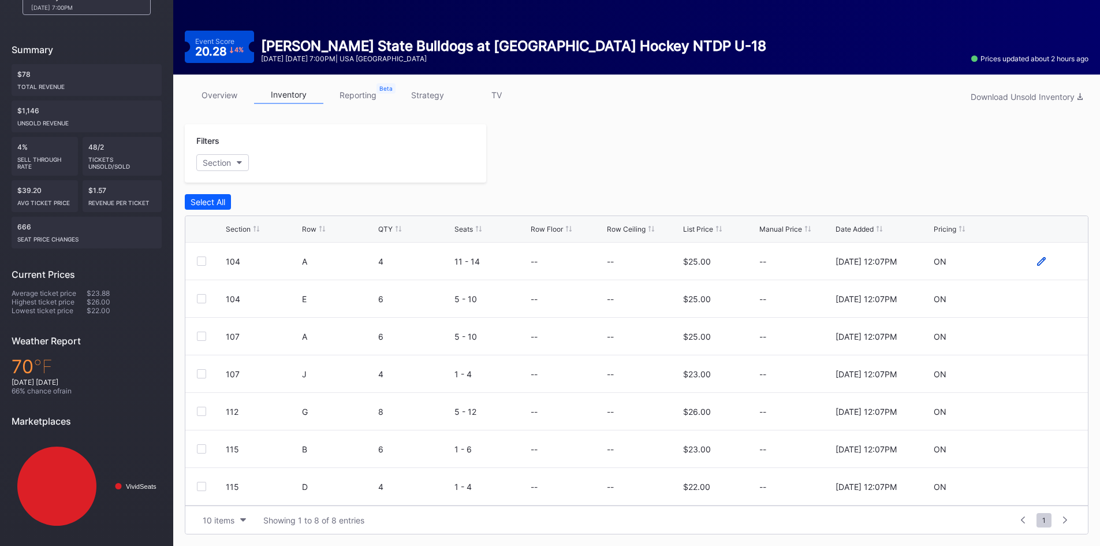
click at [1037, 263] on icon at bounding box center [1041, 261] width 9 height 9
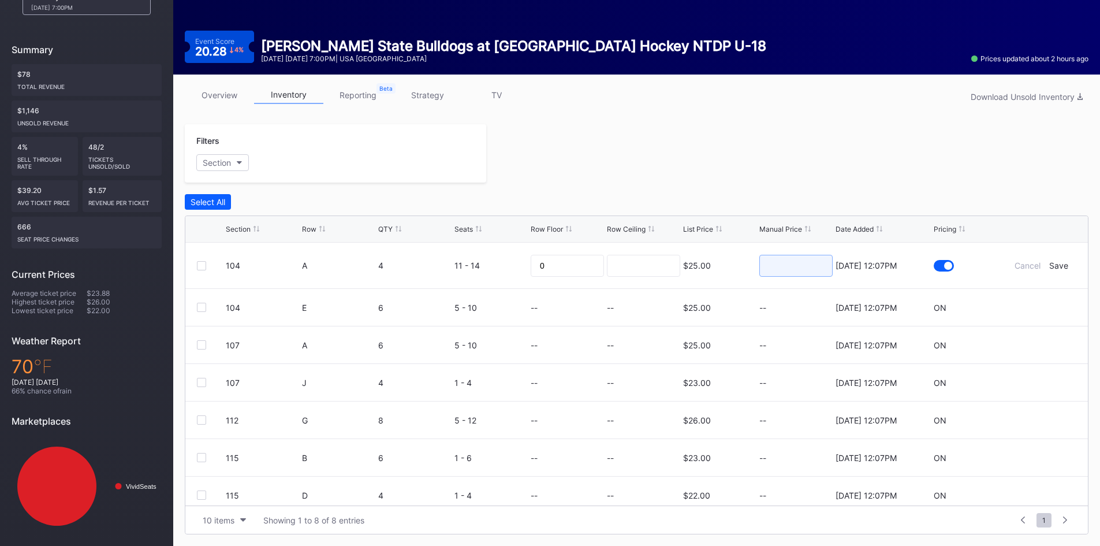
click at [792, 269] on input at bounding box center [795, 266] width 73 height 22
type input "11"
click at [1052, 263] on div "Save" at bounding box center [1058, 265] width 19 height 10
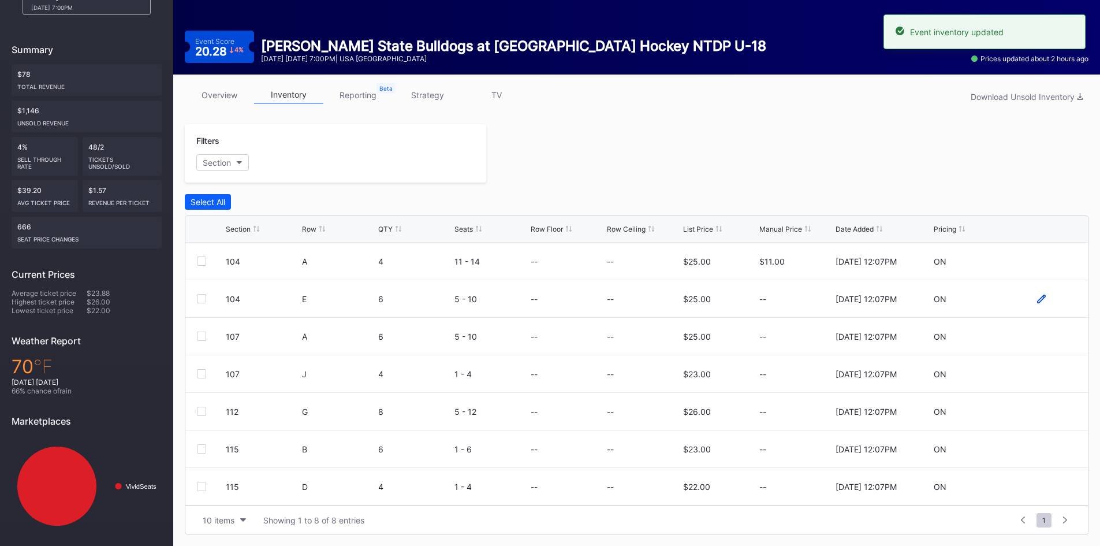
click at [1037, 299] on icon at bounding box center [1041, 298] width 9 height 9
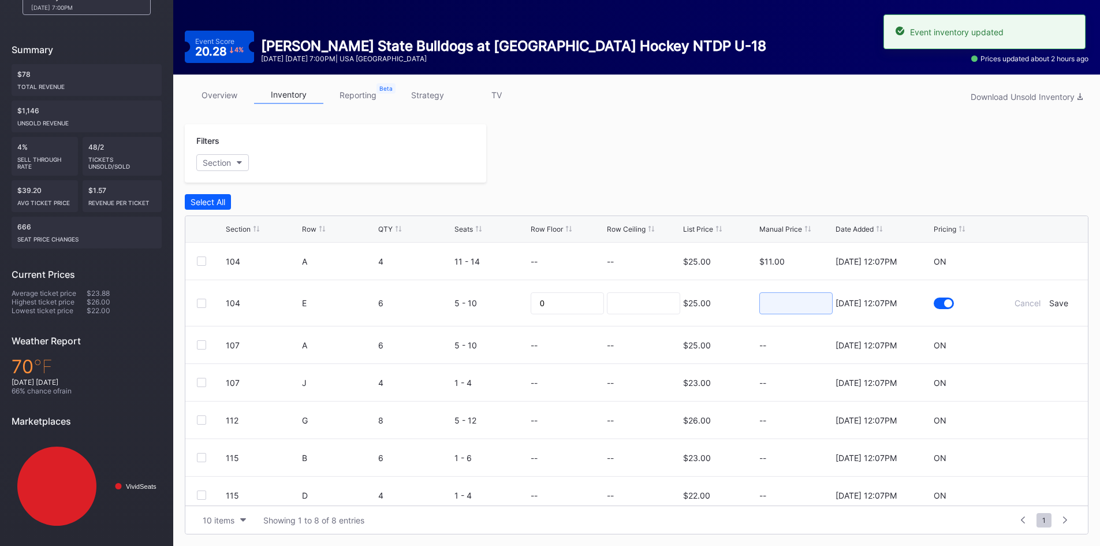
click at [792, 301] on input at bounding box center [795, 303] width 73 height 22
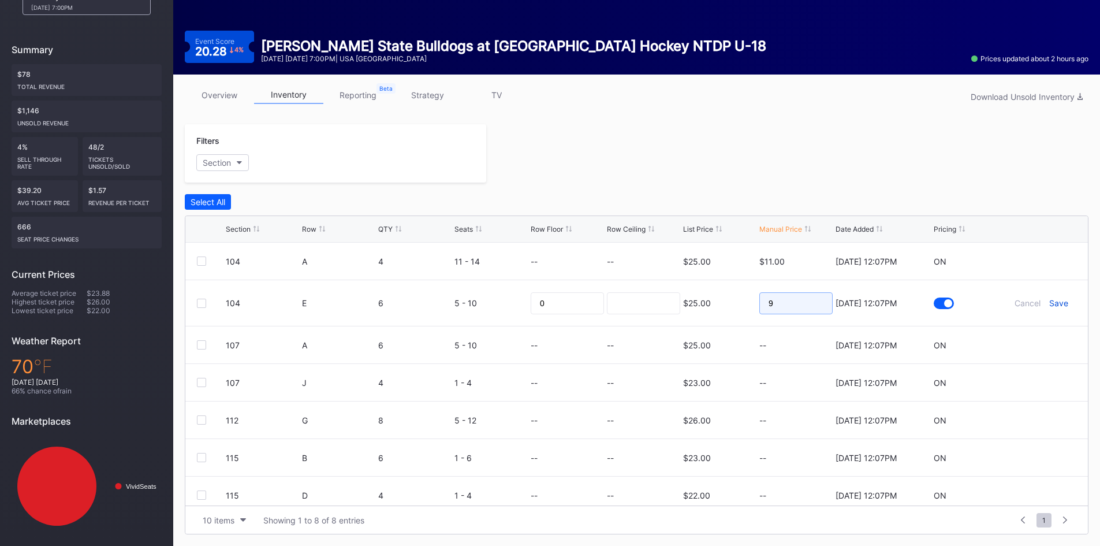
type input "9"
click at [1052, 302] on div "Save" at bounding box center [1058, 303] width 19 height 10
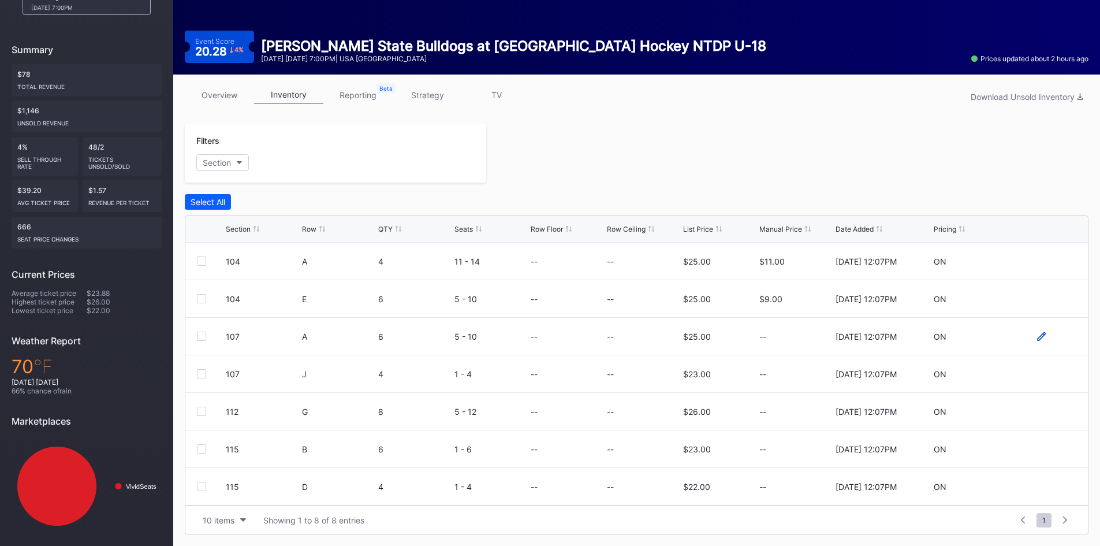
click at [1037, 339] on icon at bounding box center [1041, 336] width 9 height 9
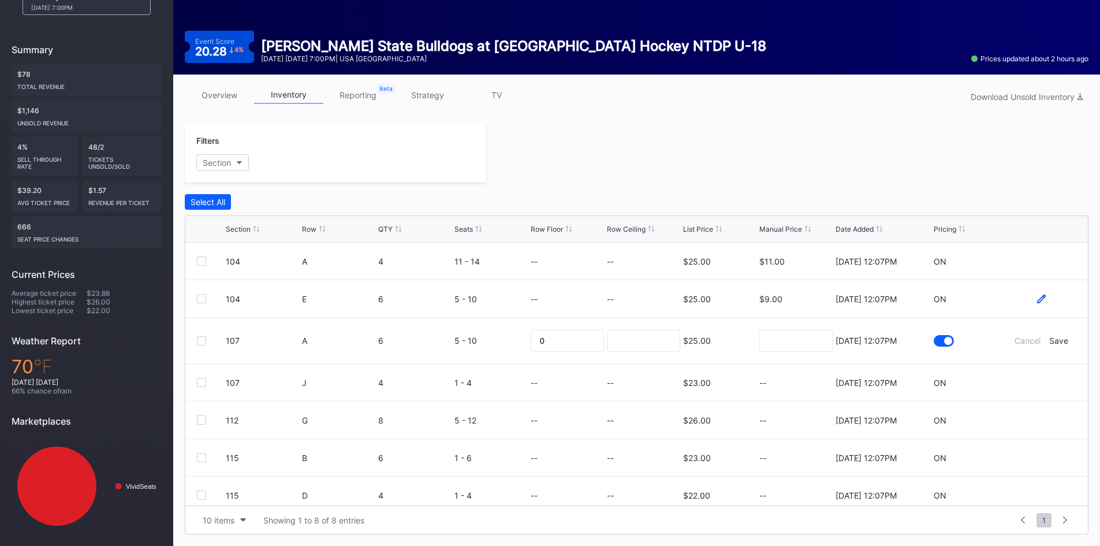
click at [1037, 298] on icon at bounding box center [1041, 298] width 9 height 9
drag, startPoint x: 776, startPoint y: 304, endPoint x: 743, endPoint y: 310, distance: 33.5
click at [744, 310] on form "104 E 6 5 - 10 0 $25.00 9 9/5/2025 12:07PM Cancel Save" at bounding box center [651, 303] width 851 height 46
type input "10"
click at [1051, 304] on div "Save" at bounding box center [1058, 303] width 19 height 10
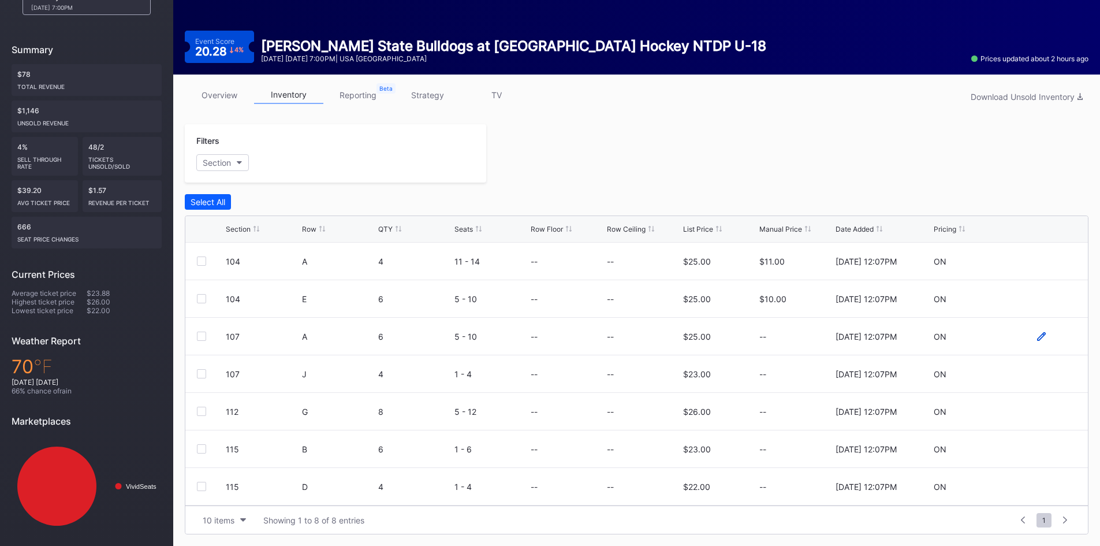
click at [1037, 337] on icon at bounding box center [1041, 336] width 9 height 9
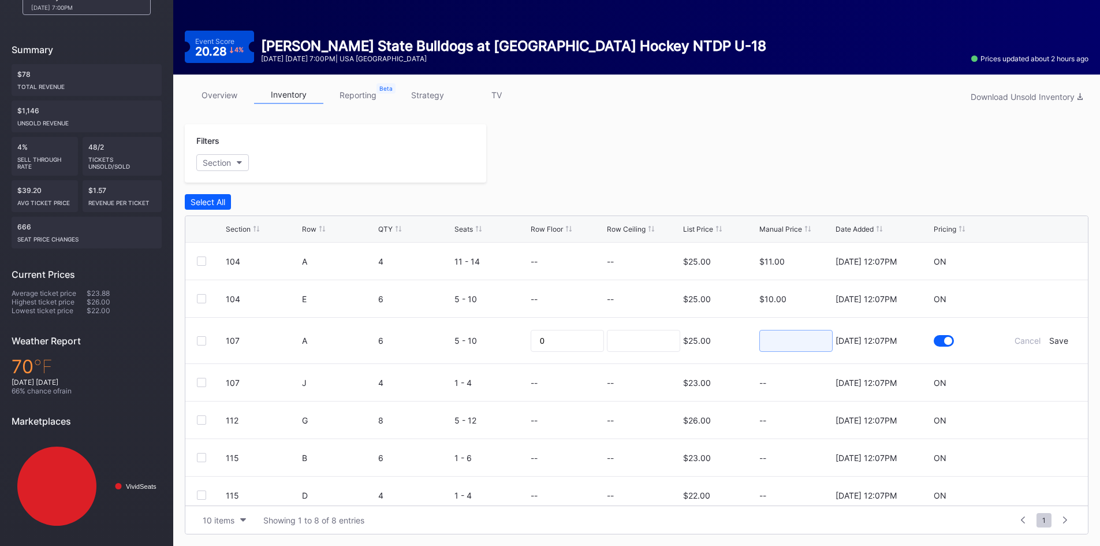
click at [804, 344] on input at bounding box center [795, 341] width 73 height 22
type input "11"
click at [1053, 340] on div "Save" at bounding box center [1058, 341] width 19 height 10
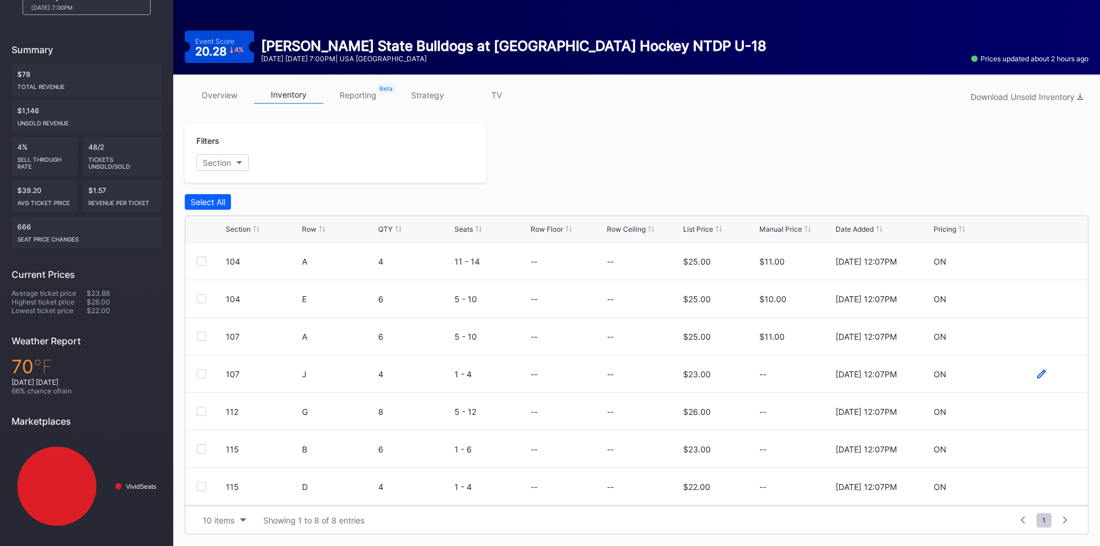
click at [1037, 371] on icon at bounding box center [1041, 373] width 9 height 9
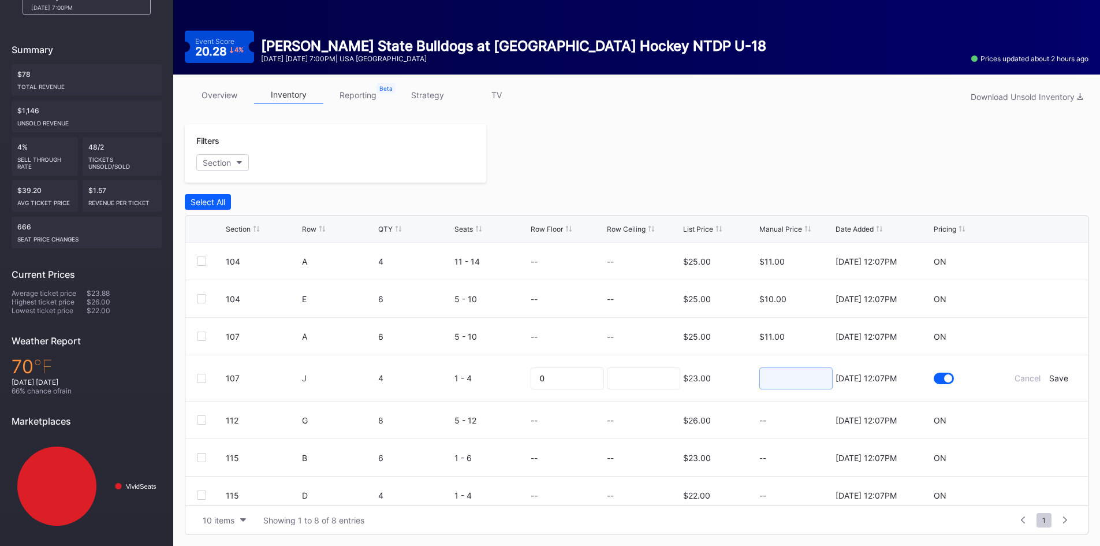
click at [808, 379] on input at bounding box center [795, 378] width 73 height 22
type input "10"
click at [1053, 380] on div "Save" at bounding box center [1058, 378] width 19 height 10
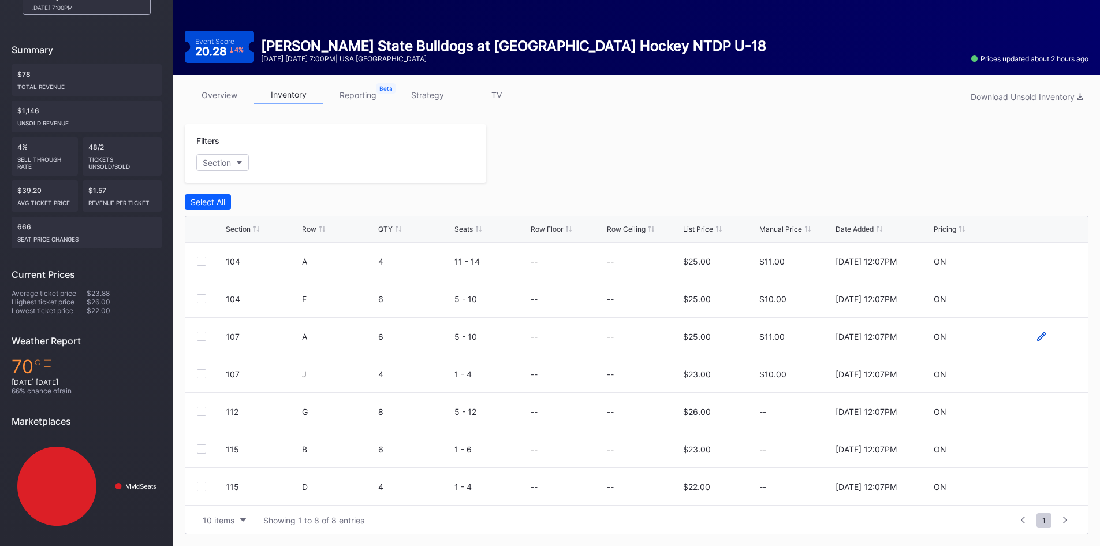
click at [1037, 336] on icon at bounding box center [1041, 336] width 9 height 9
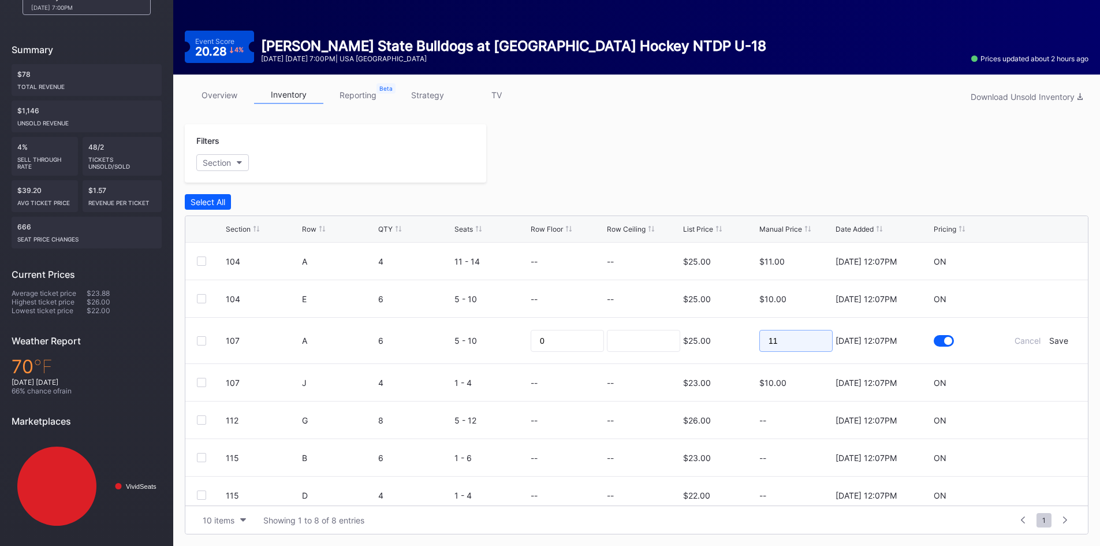
drag, startPoint x: 780, startPoint y: 342, endPoint x: 637, endPoint y: 363, distance: 144.7
click at [640, 363] on form "107 A 6 5 - 10 0 $25.00 11 9/5/2025 12:07PM Cancel Save" at bounding box center [651, 341] width 851 height 46
type input "15"
click at [1049, 341] on div "Save" at bounding box center [1058, 341] width 19 height 10
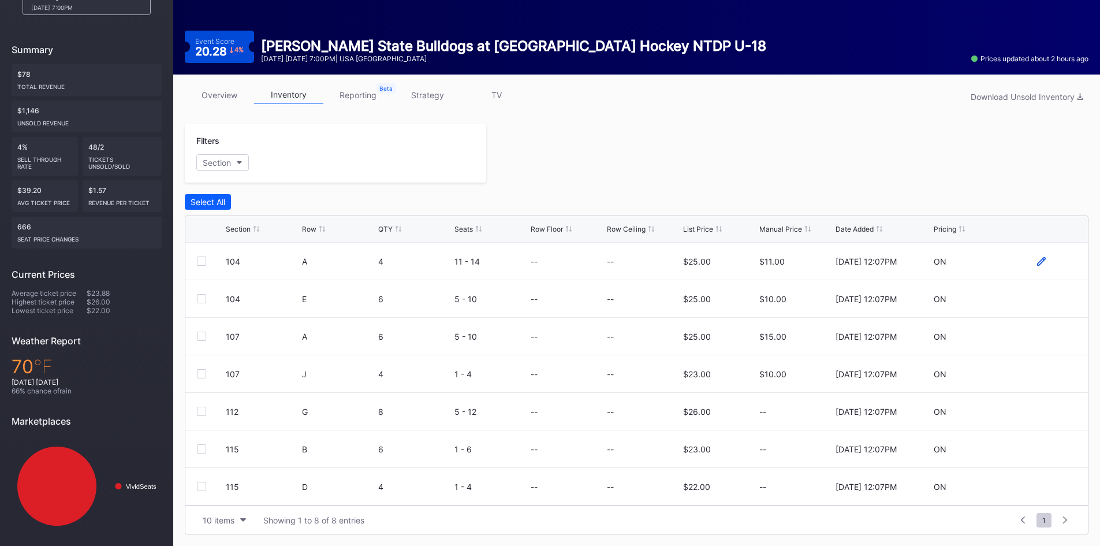
click at [1037, 260] on icon at bounding box center [1041, 261] width 9 height 9
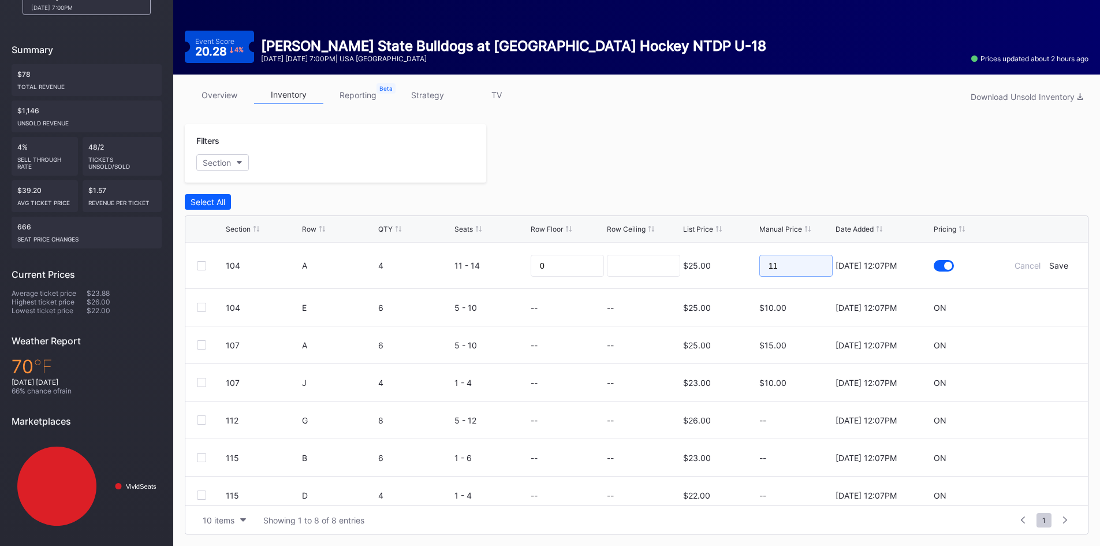
drag, startPoint x: 799, startPoint y: 268, endPoint x: 677, endPoint y: 280, distance: 121.8
click at [676, 281] on form "104 A 4 11 - 14 0 $25.00 11 9/5/2025 12:07PM Cancel Save" at bounding box center [651, 266] width 851 height 46
type input "15"
click at [1055, 267] on div "Save" at bounding box center [1058, 265] width 19 height 10
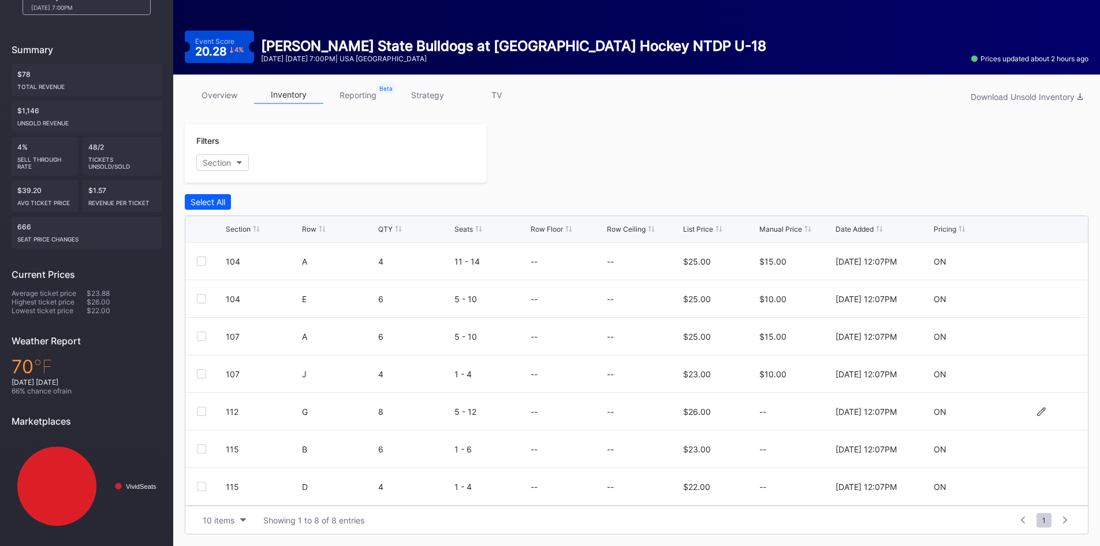
scroll to position [38, 0]
click at [1037, 378] on div at bounding box center [1041, 374] width 9 height 9
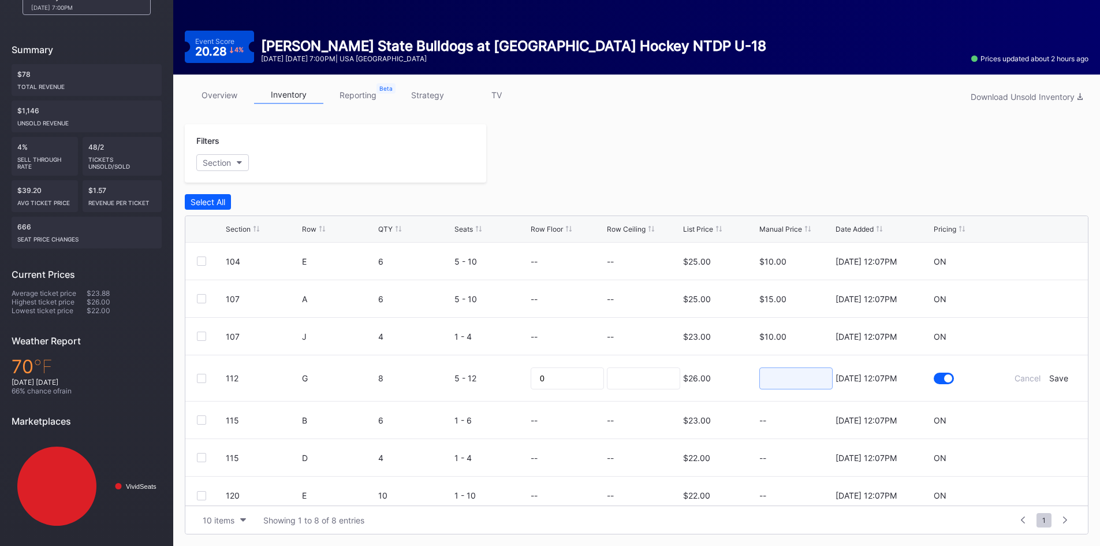
click at [792, 378] on input at bounding box center [795, 378] width 73 height 22
type input "10"
click at [1049, 378] on div "Save" at bounding box center [1058, 378] width 19 height 10
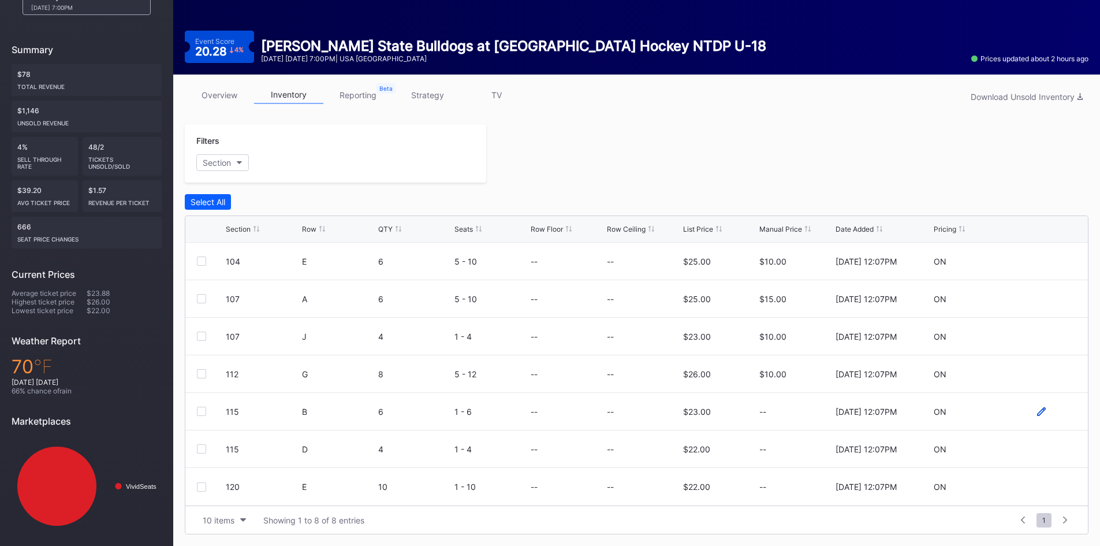
click at [1037, 410] on icon at bounding box center [1041, 411] width 9 height 9
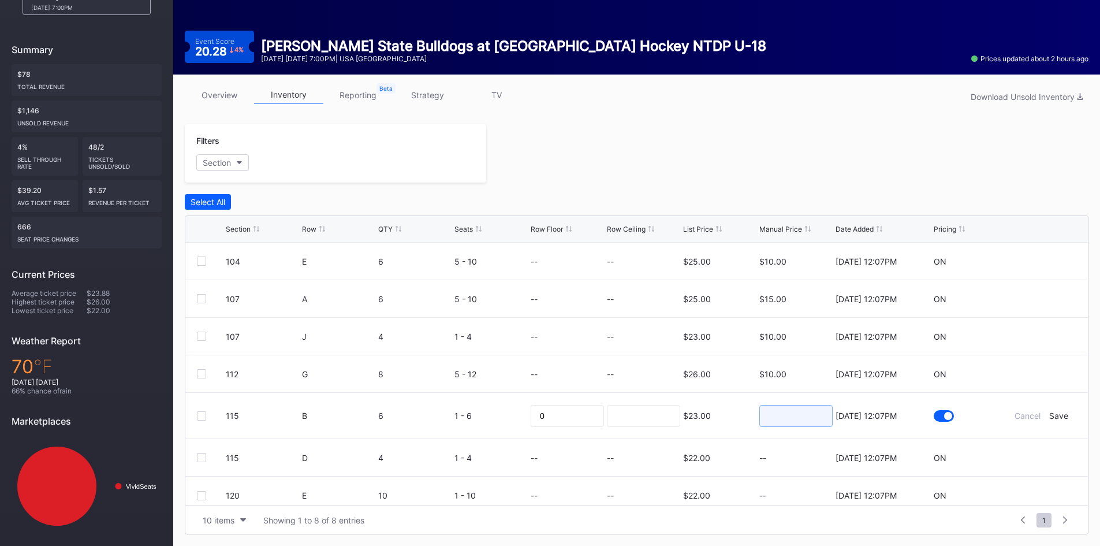
click at [784, 406] on input at bounding box center [795, 416] width 73 height 22
type input "13"
click at [1049, 418] on div "Save" at bounding box center [1058, 416] width 19 height 10
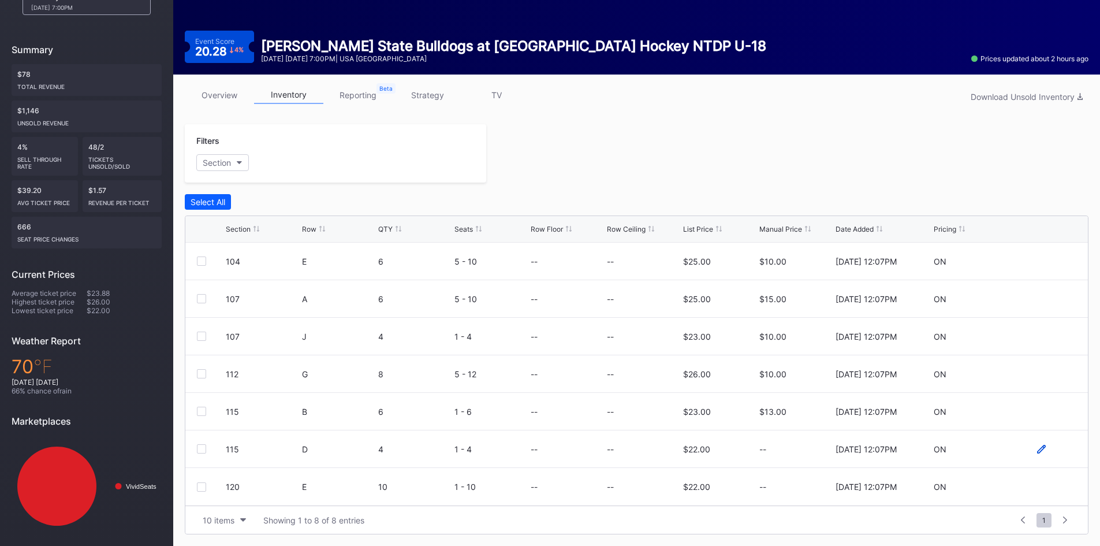
click at [1037, 450] on icon at bounding box center [1041, 449] width 9 height 9
click at [793, 453] on input at bounding box center [795, 453] width 73 height 22
type input "12"
click at [1049, 453] on div "Save" at bounding box center [1058, 453] width 19 height 10
click at [1037, 485] on icon at bounding box center [1041, 486] width 9 height 9
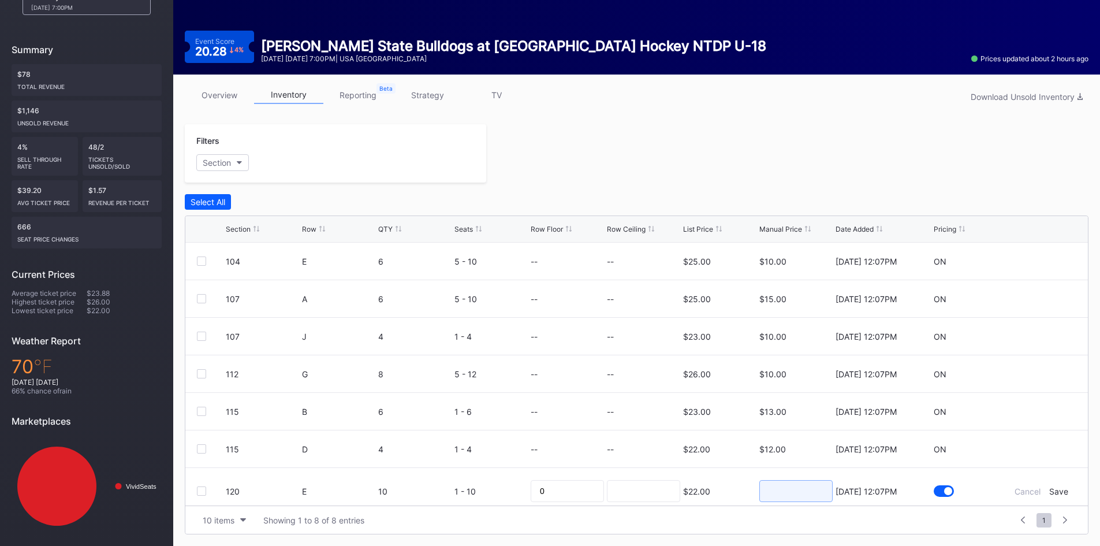
click at [789, 492] on input at bounding box center [795, 491] width 73 height 22
type input "11"
click at [1049, 491] on div "Save" at bounding box center [1058, 491] width 19 height 10
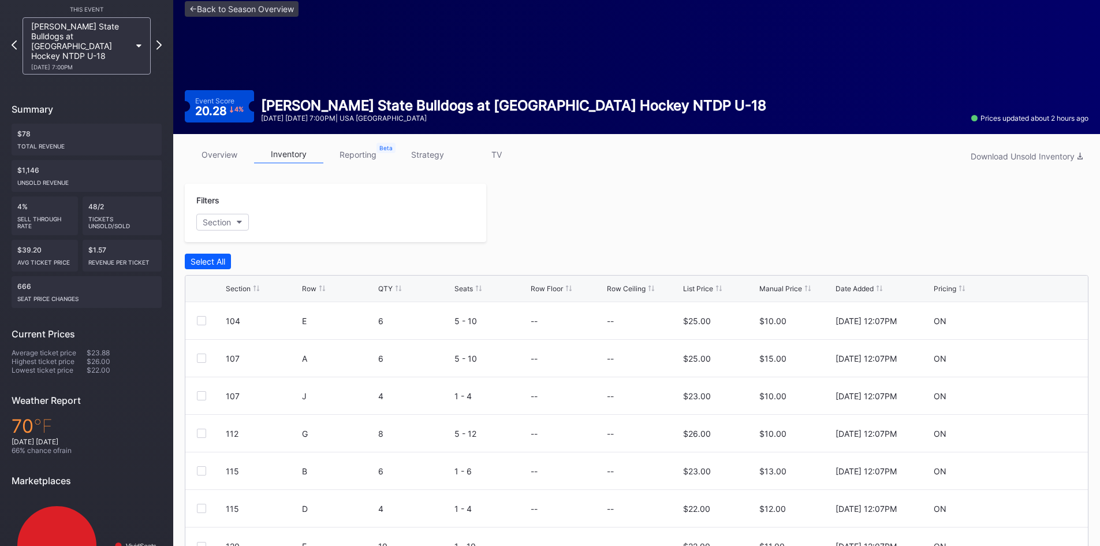
scroll to position [0, 0]
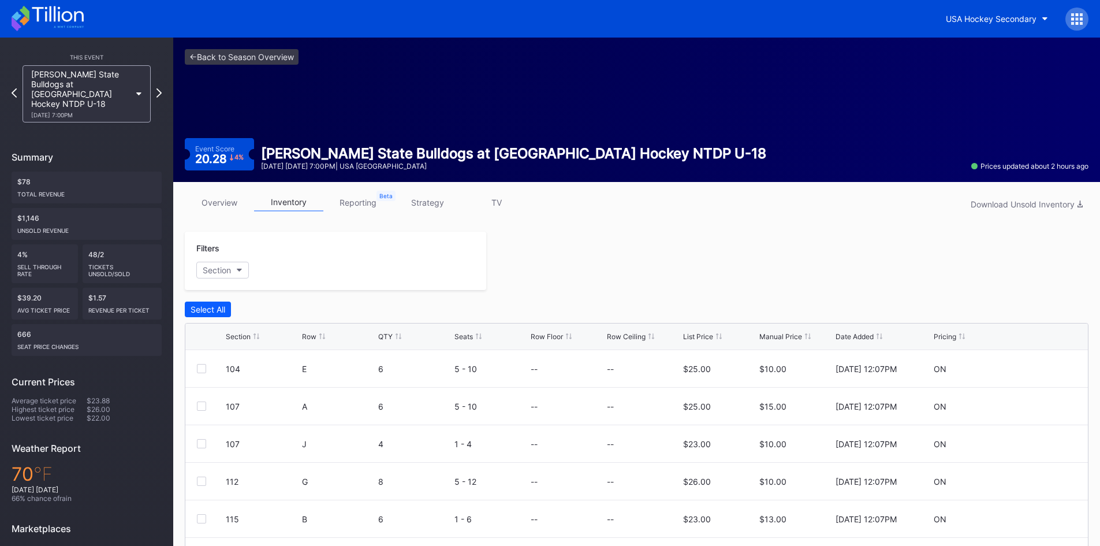
click at [64, 12] on icon at bounding box center [57, 14] width 51 height 16
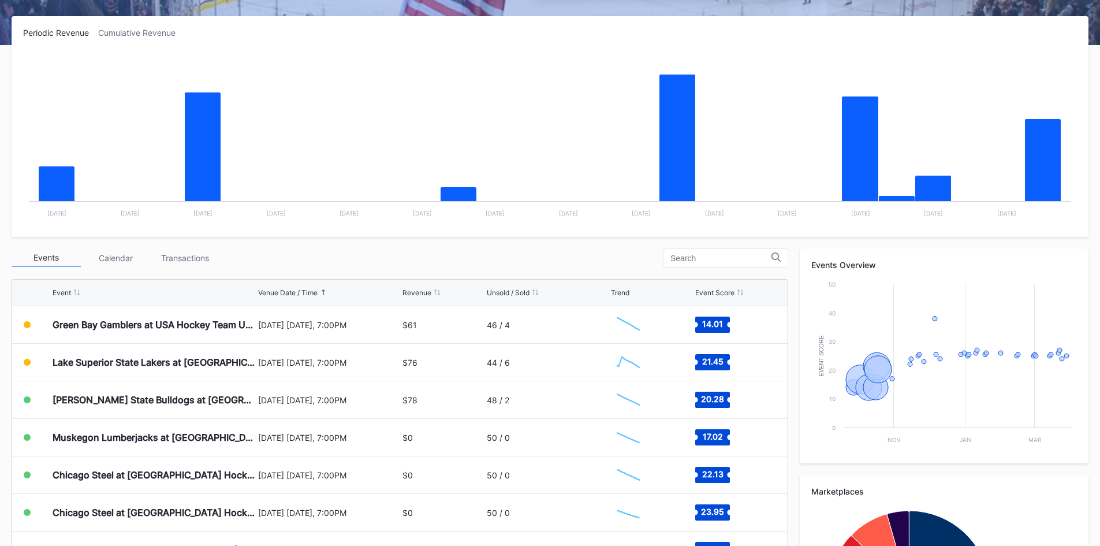
scroll to position [173, 0]
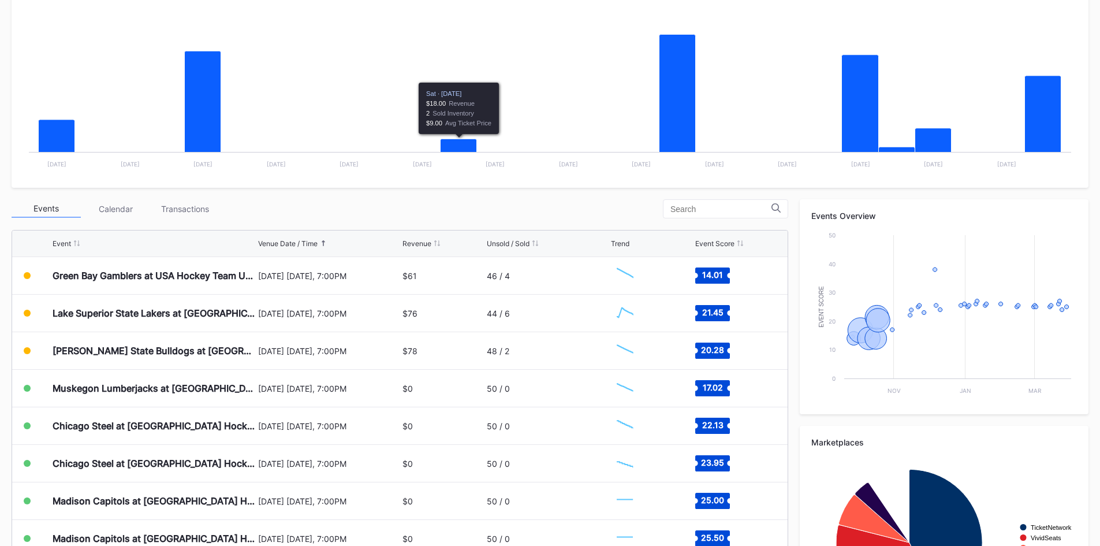
scroll to position [231, 0]
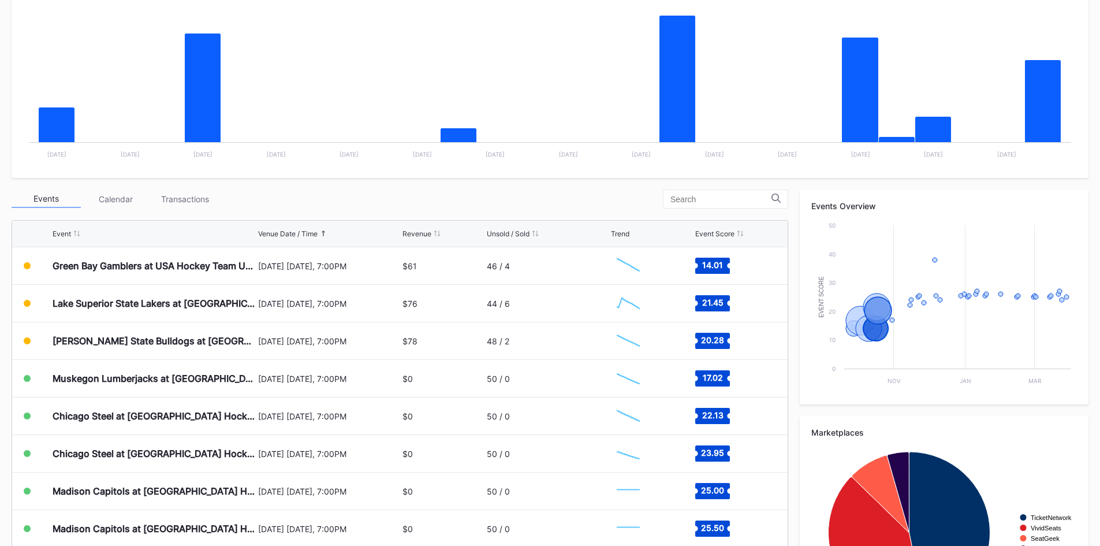
click at [427, 198] on div "Events Calendar Transactions" at bounding box center [400, 198] width 777 height 19
click at [437, 197] on div "Events Calendar Transactions" at bounding box center [400, 198] width 777 height 19
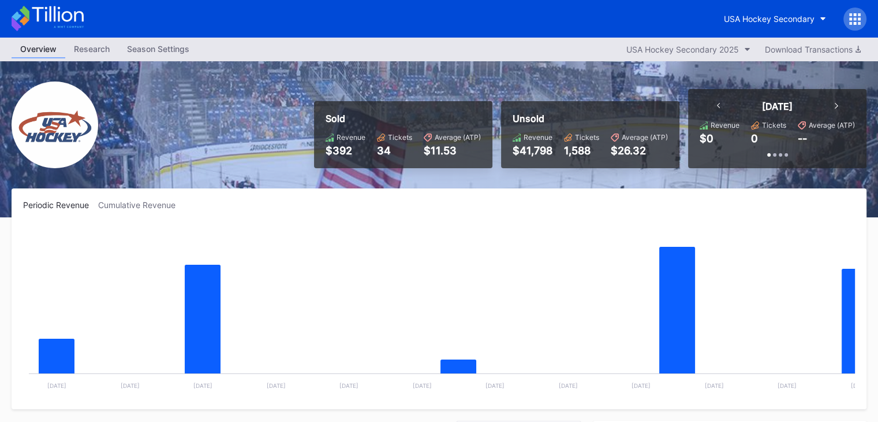
scroll to position [150, 0]
